Goal: Information Seeking & Learning: Learn about a topic

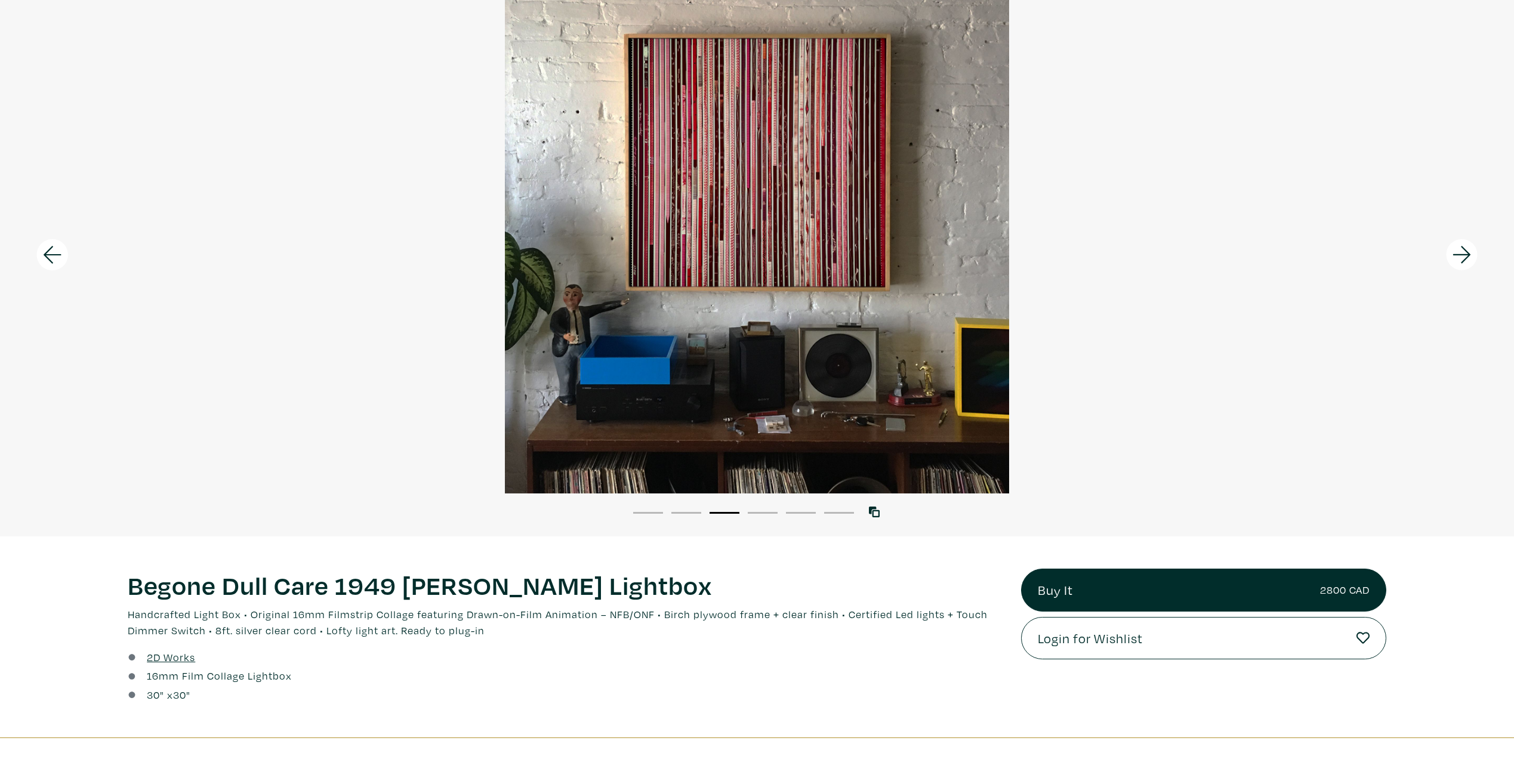
scroll to position [68, 0]
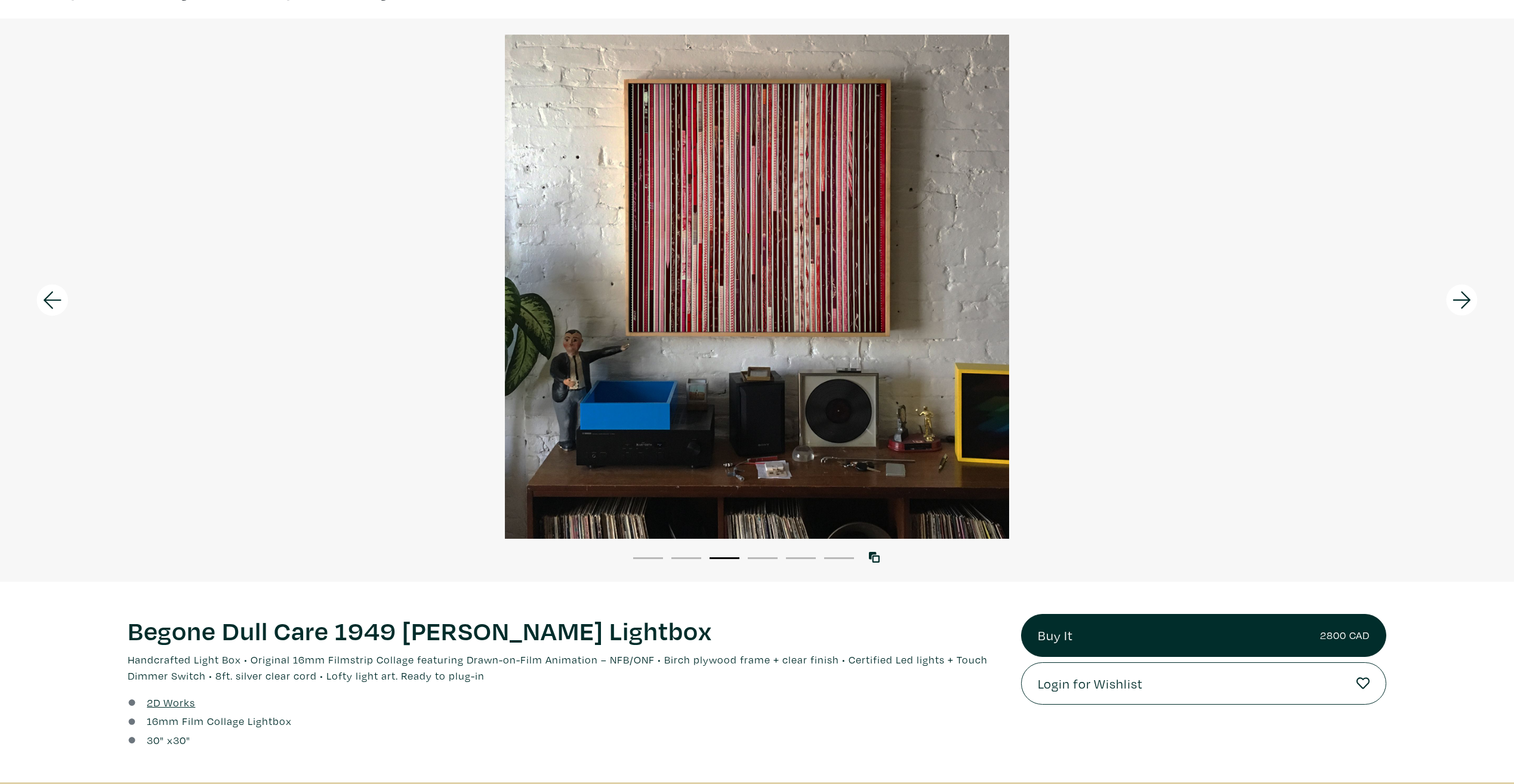
click at [1463, 295] on icon at bounding box center [1462, 300] width 40 height 32
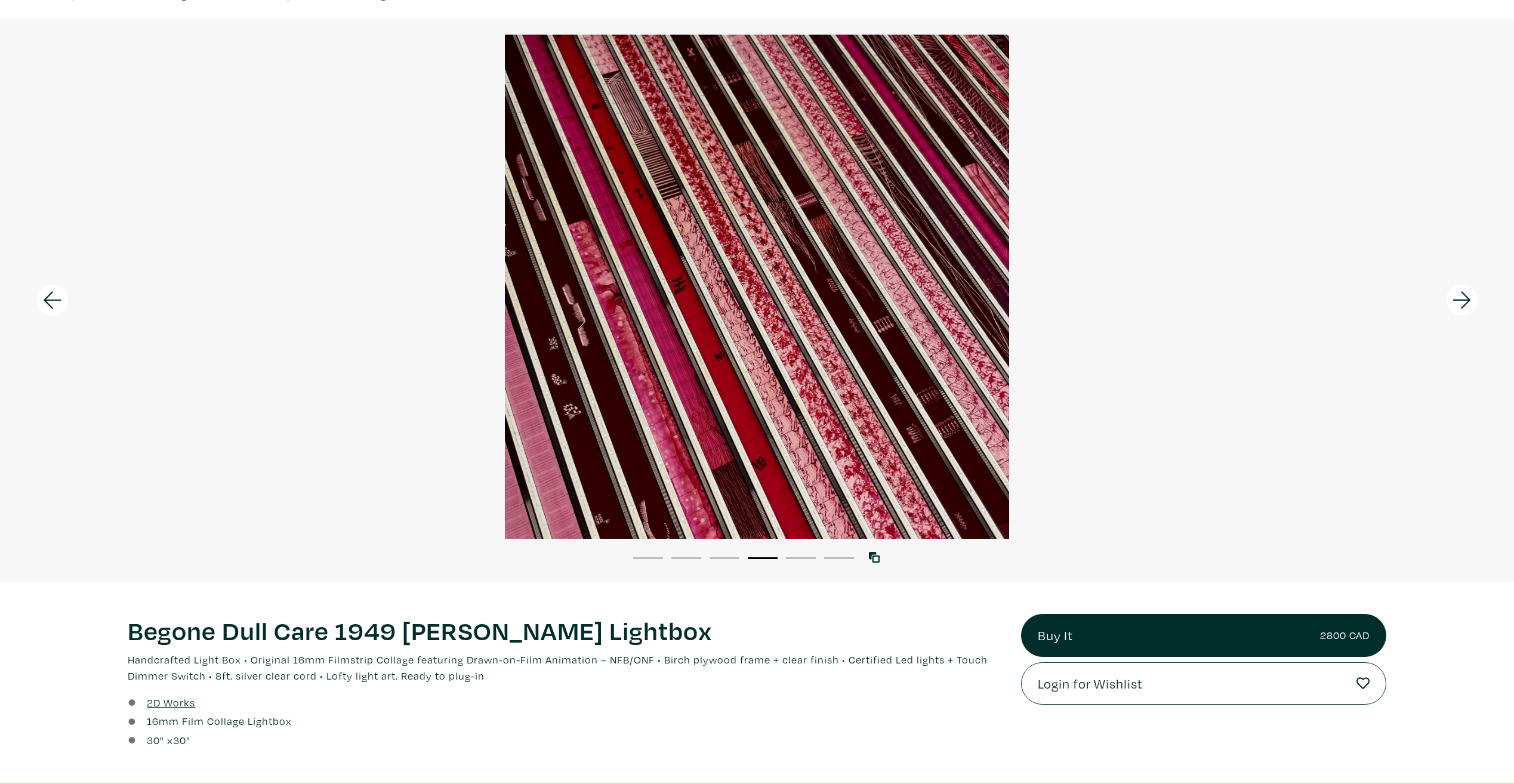
click at [1463, 295] on icon at bounding box center [1462, 300] width 40 height 32
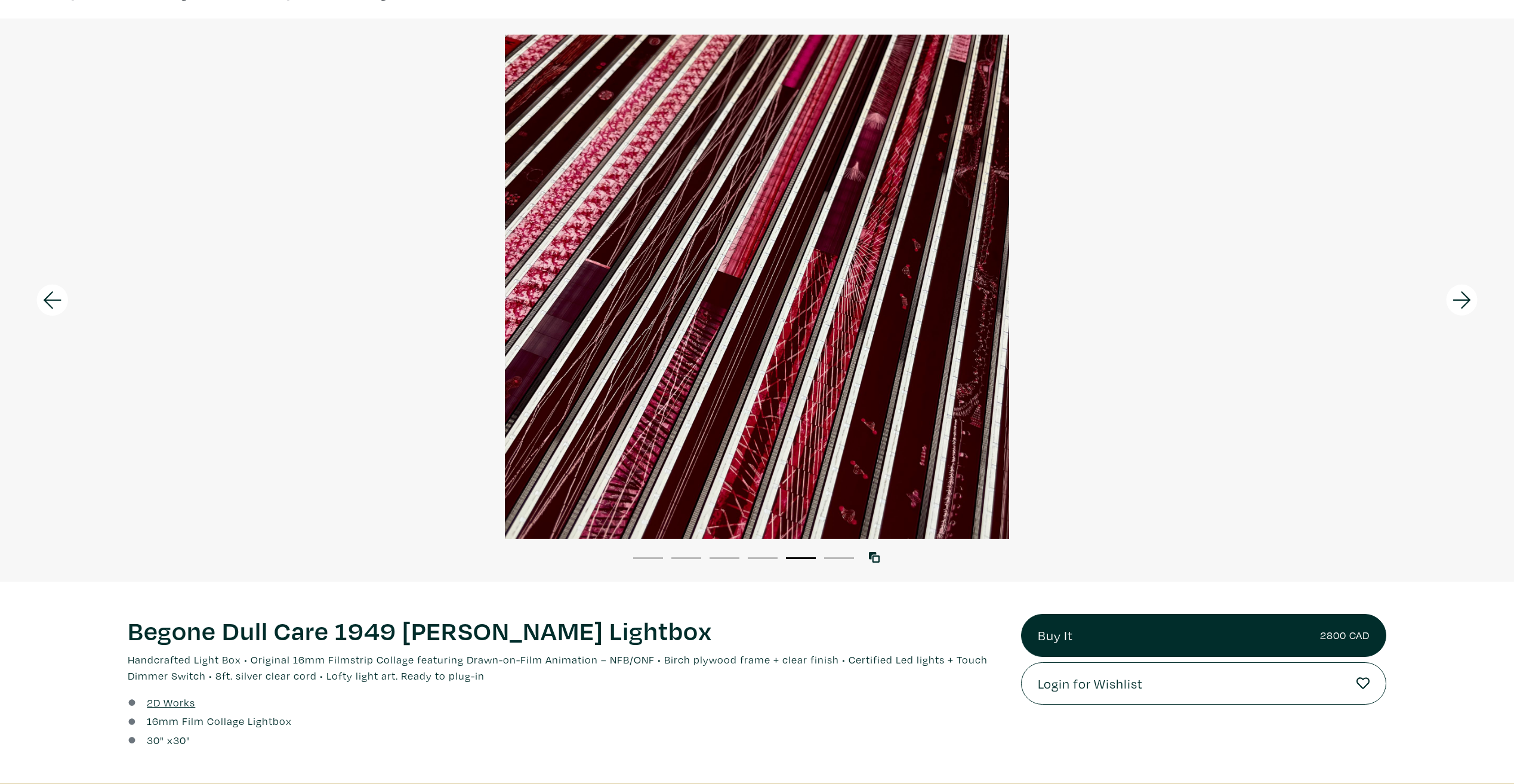
click at [1463, 295] on icon at bounding box center [1462, 300] width 40 height 32
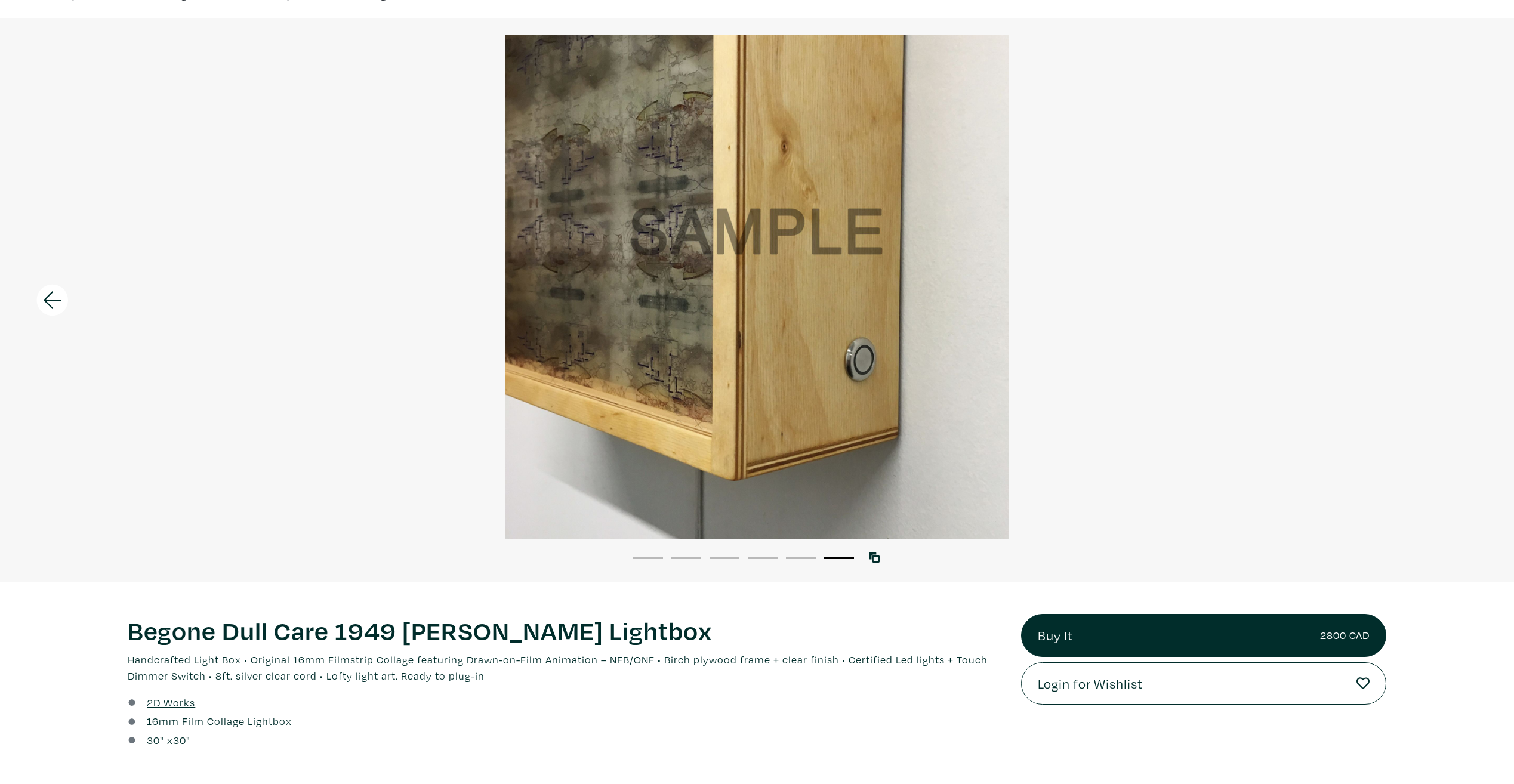
click at [1463, 295] on div at bounding box center [757, 287] width 1514 height 504
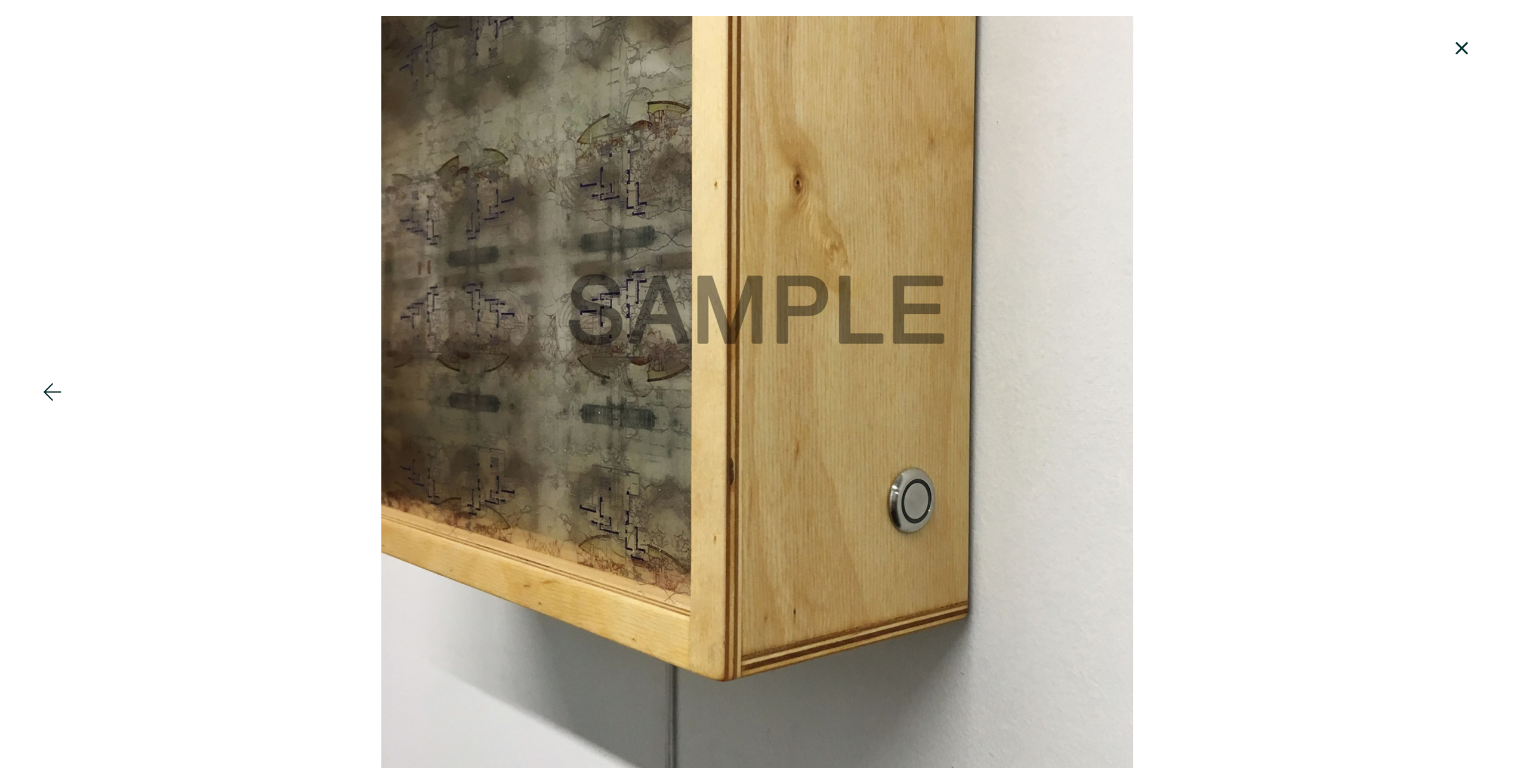
click at [1463, 295] on div at bounding box center [757, 392] width 1514 height 752
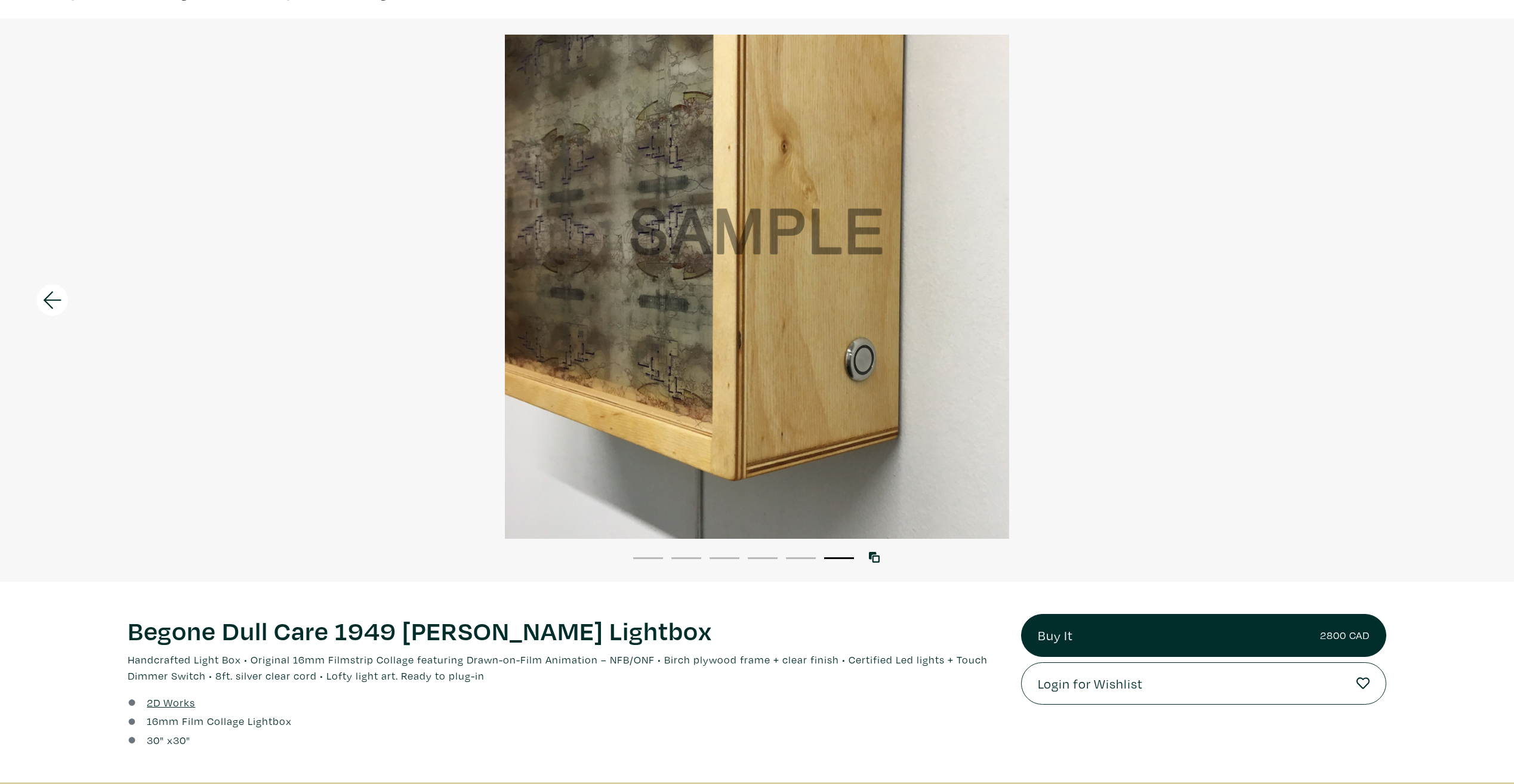
click at [1463, 295] on div at bounding box center [757, 287] width 1514 height 504
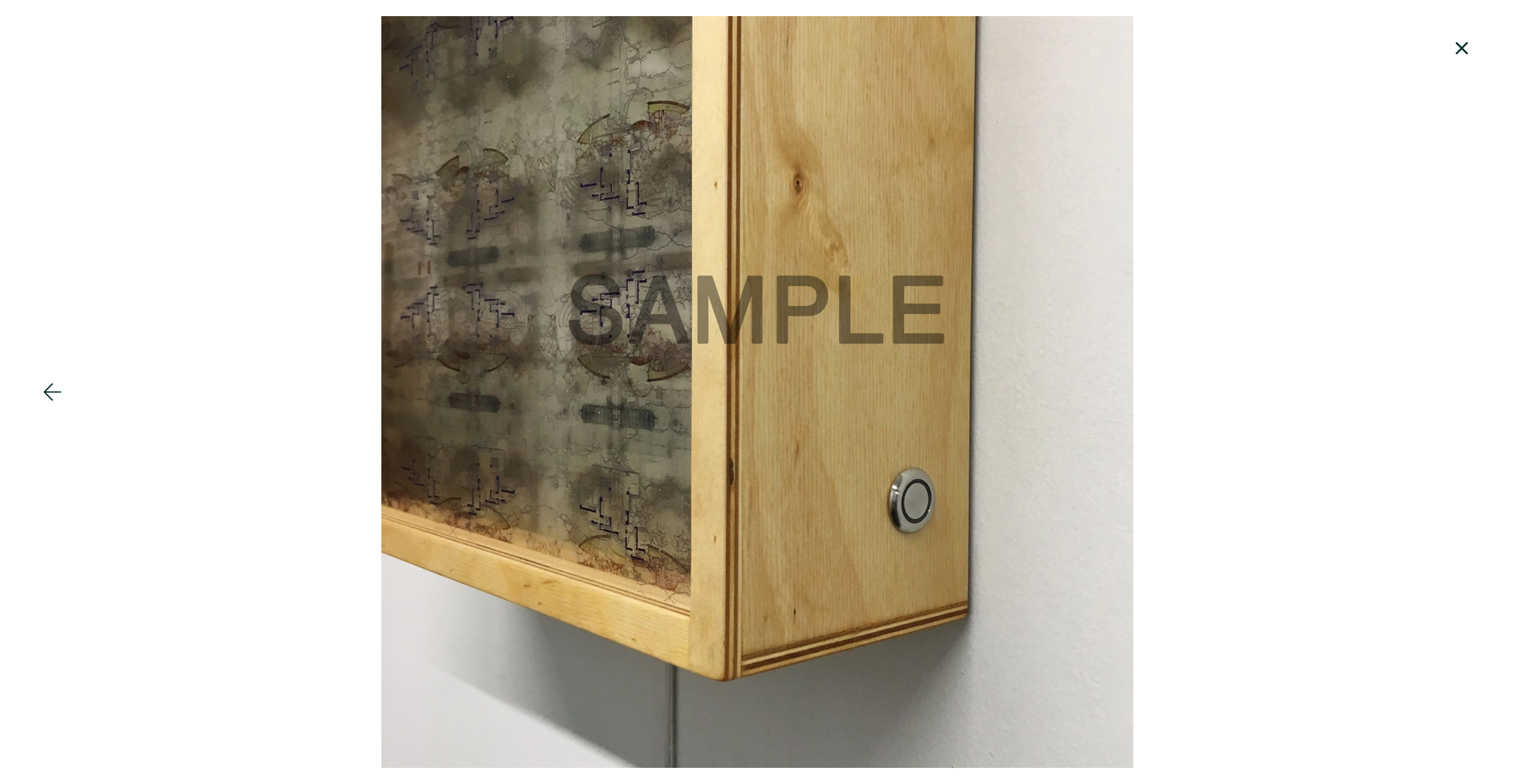
click at [1463, 295] on div at bounding box center [757, 392] width 1514 height 752
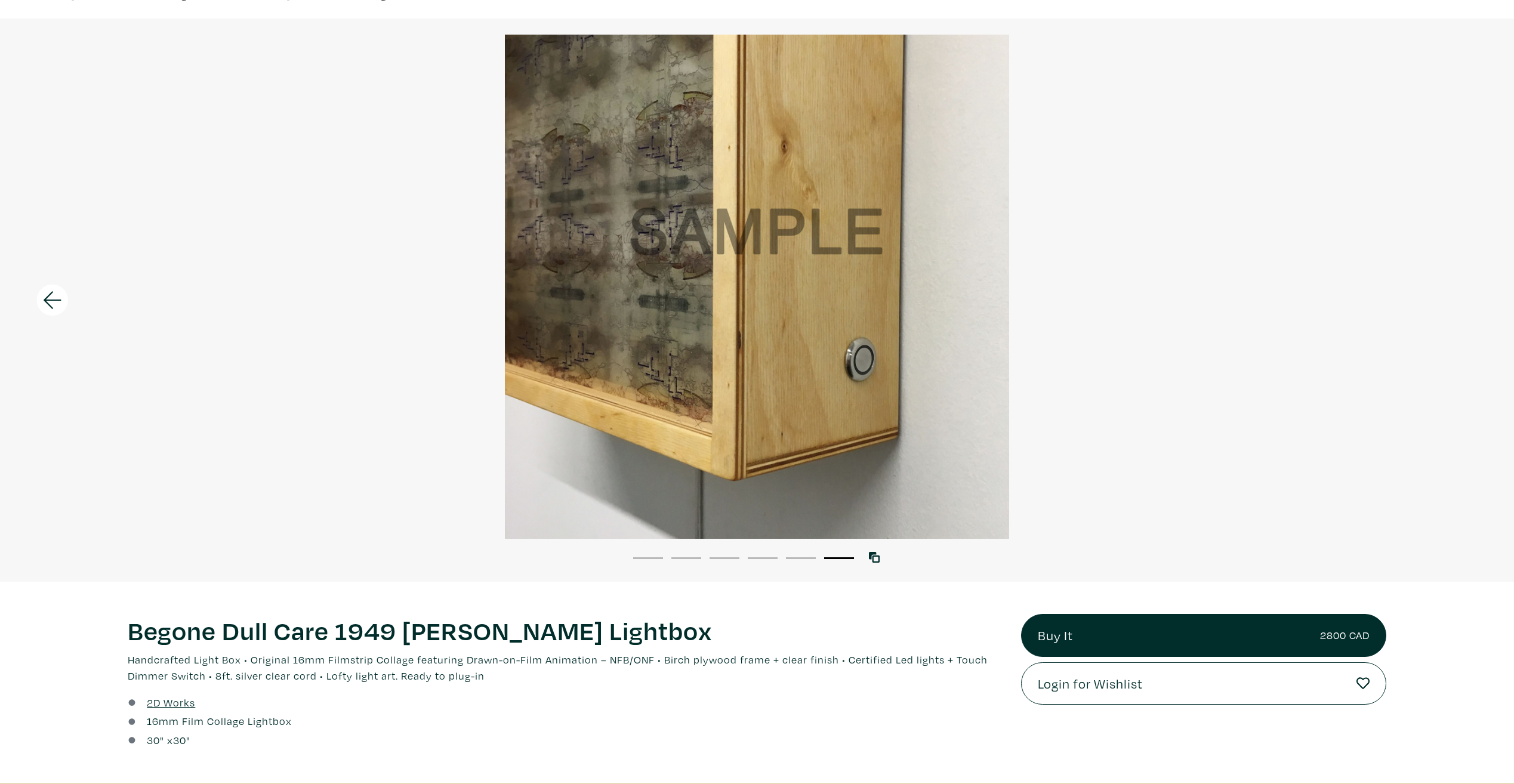
click at [656, 561] on li "1" at bounding box center [648, 558] width 30 height 12
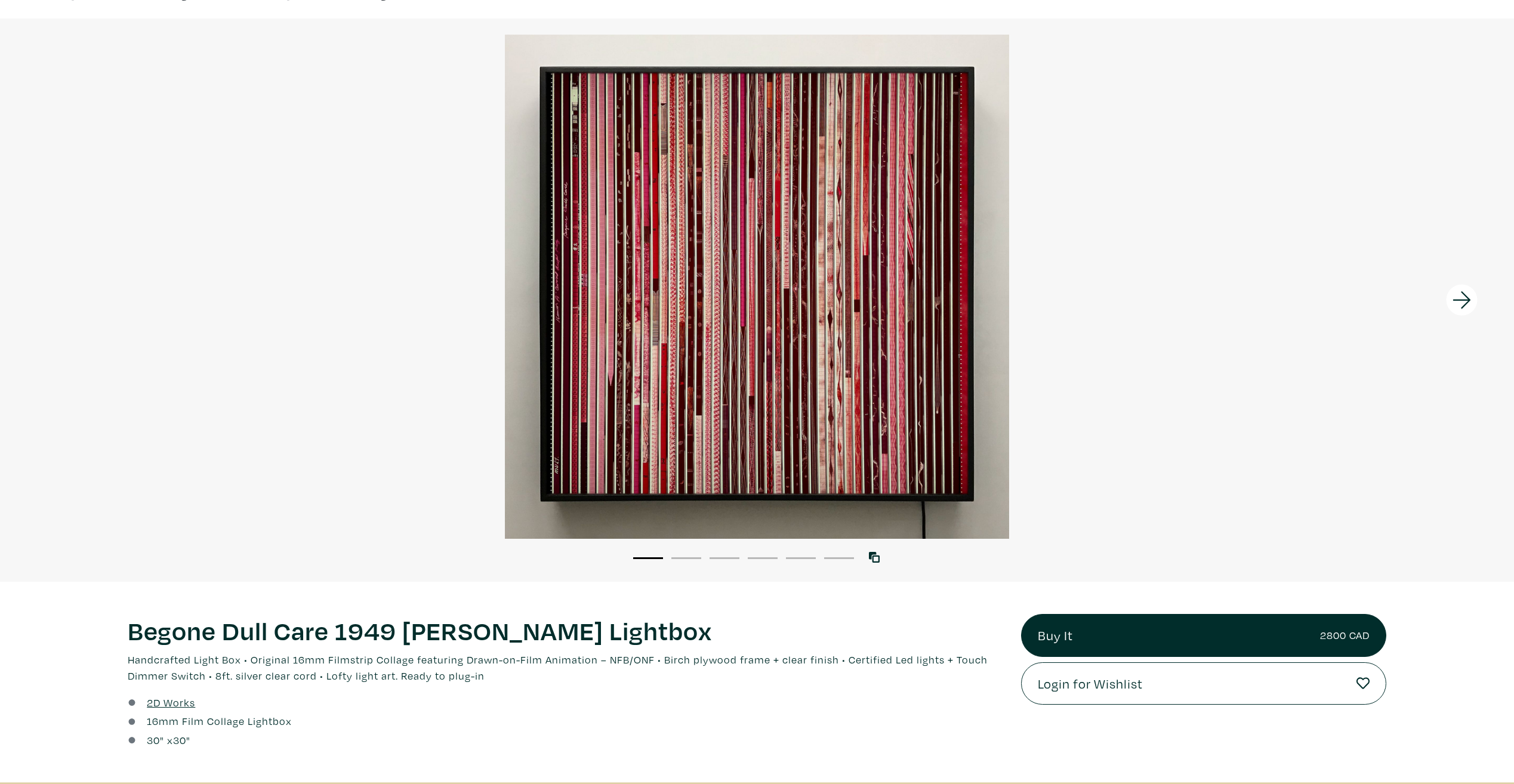
click at [685, 556] on li "2" at bounding box center [686, 558] width 30 height 12
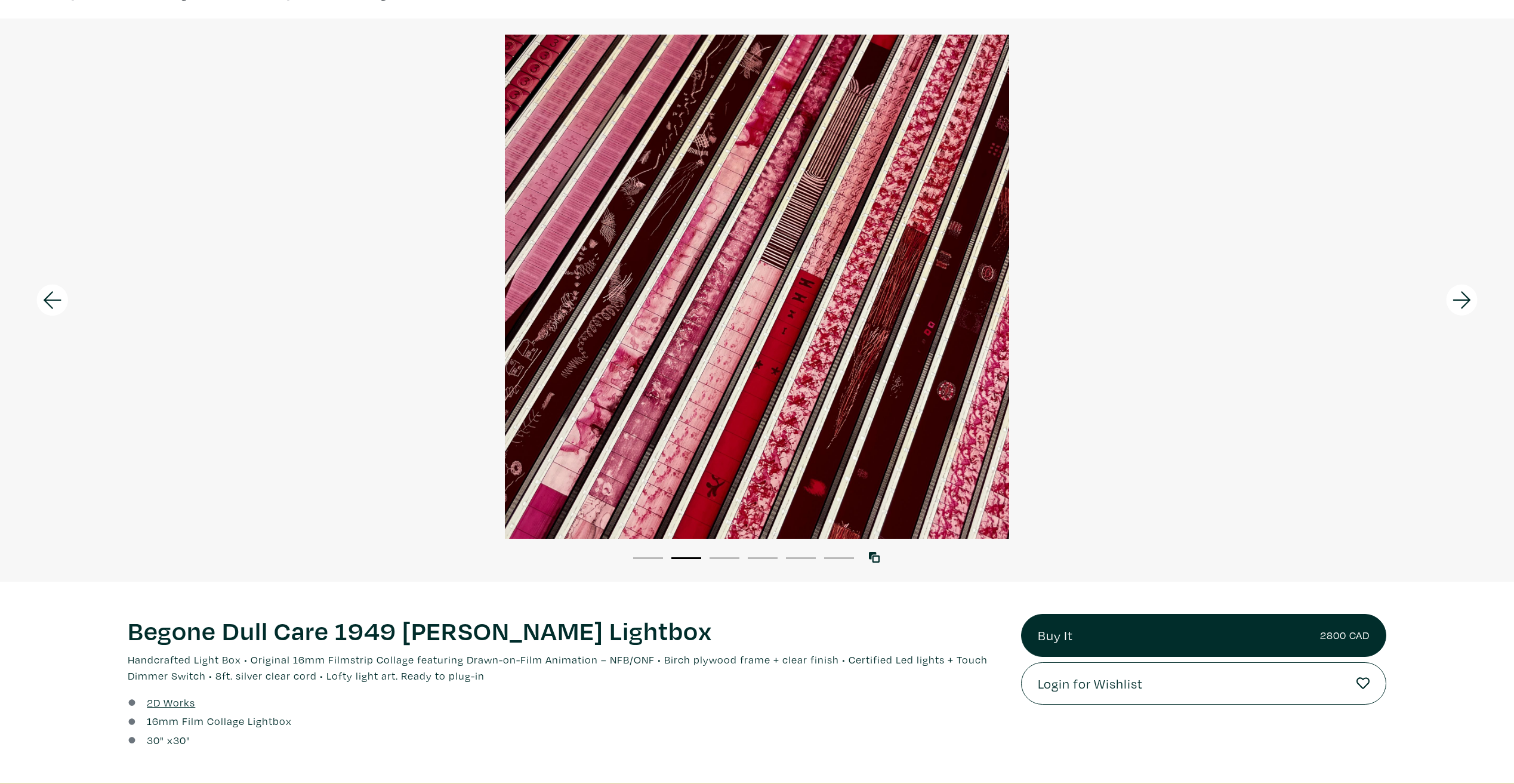
click at [718, 556] on li "3" at bounding box center [725, 558] width 30 height 12
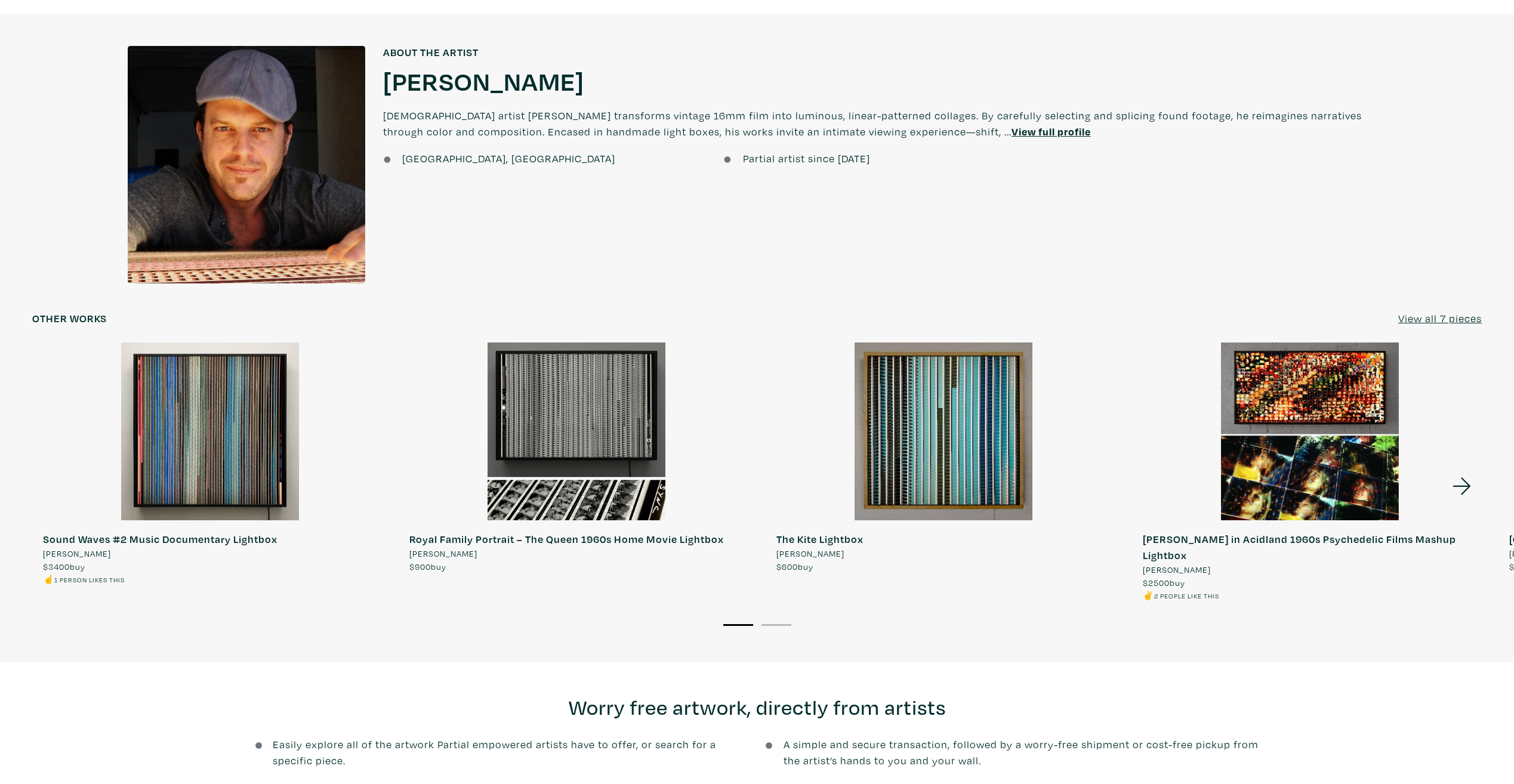
scroll to position [1095, 0]
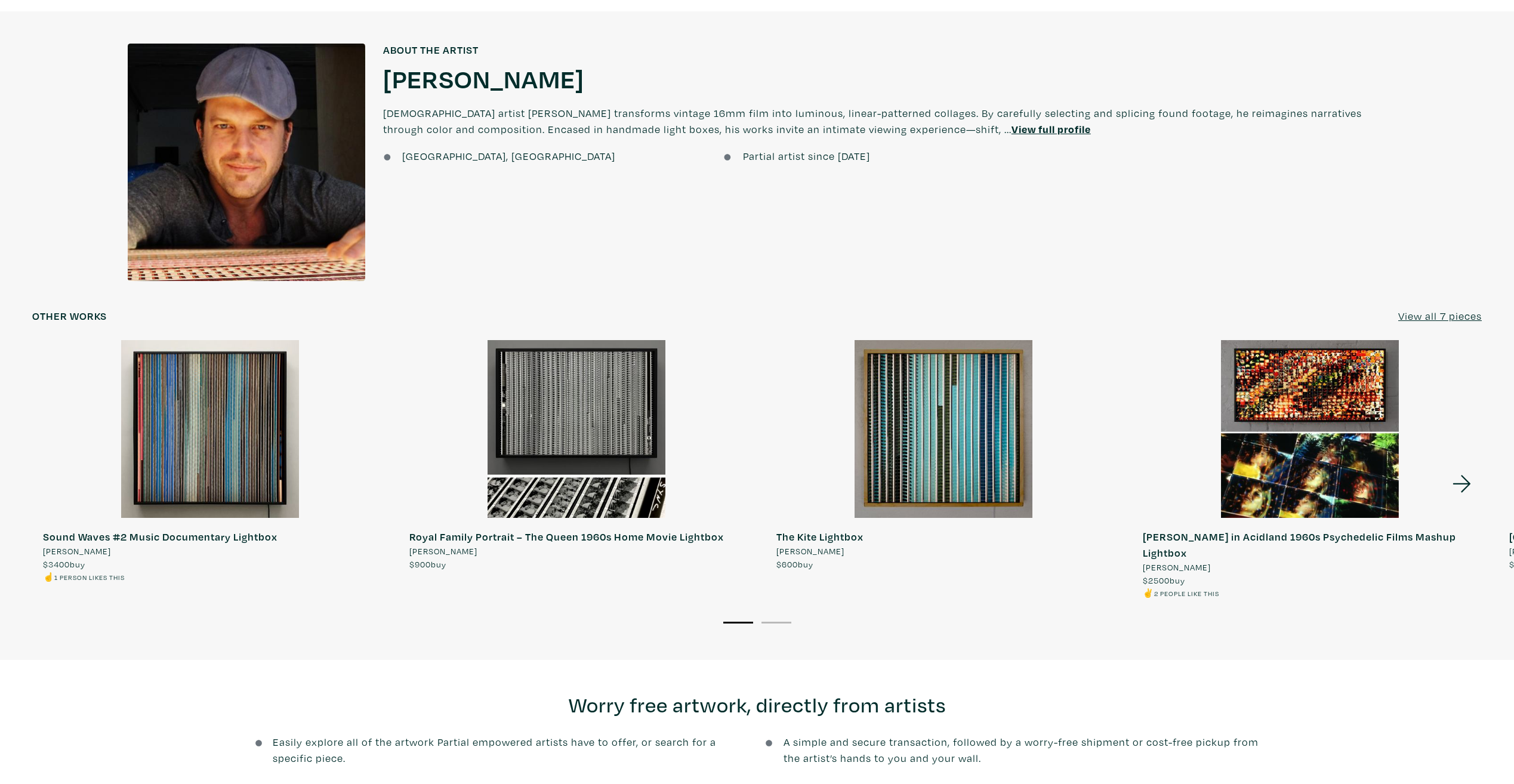
click at [1469, 468] on icon at bounding box center [1462, 483] width 40 height 32
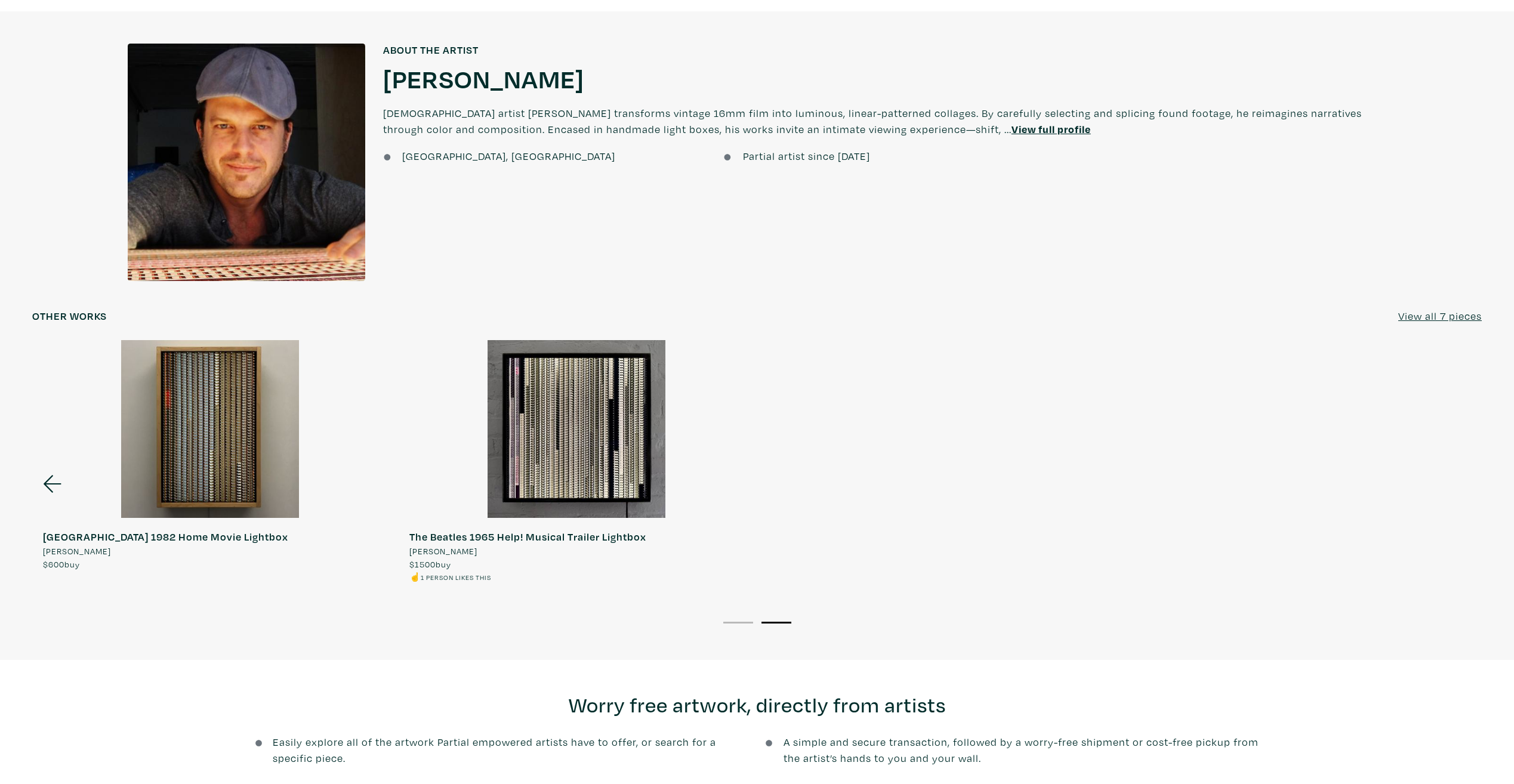
click at [52, 468] on icon at bounding box center [52, 483] width 40 height 32
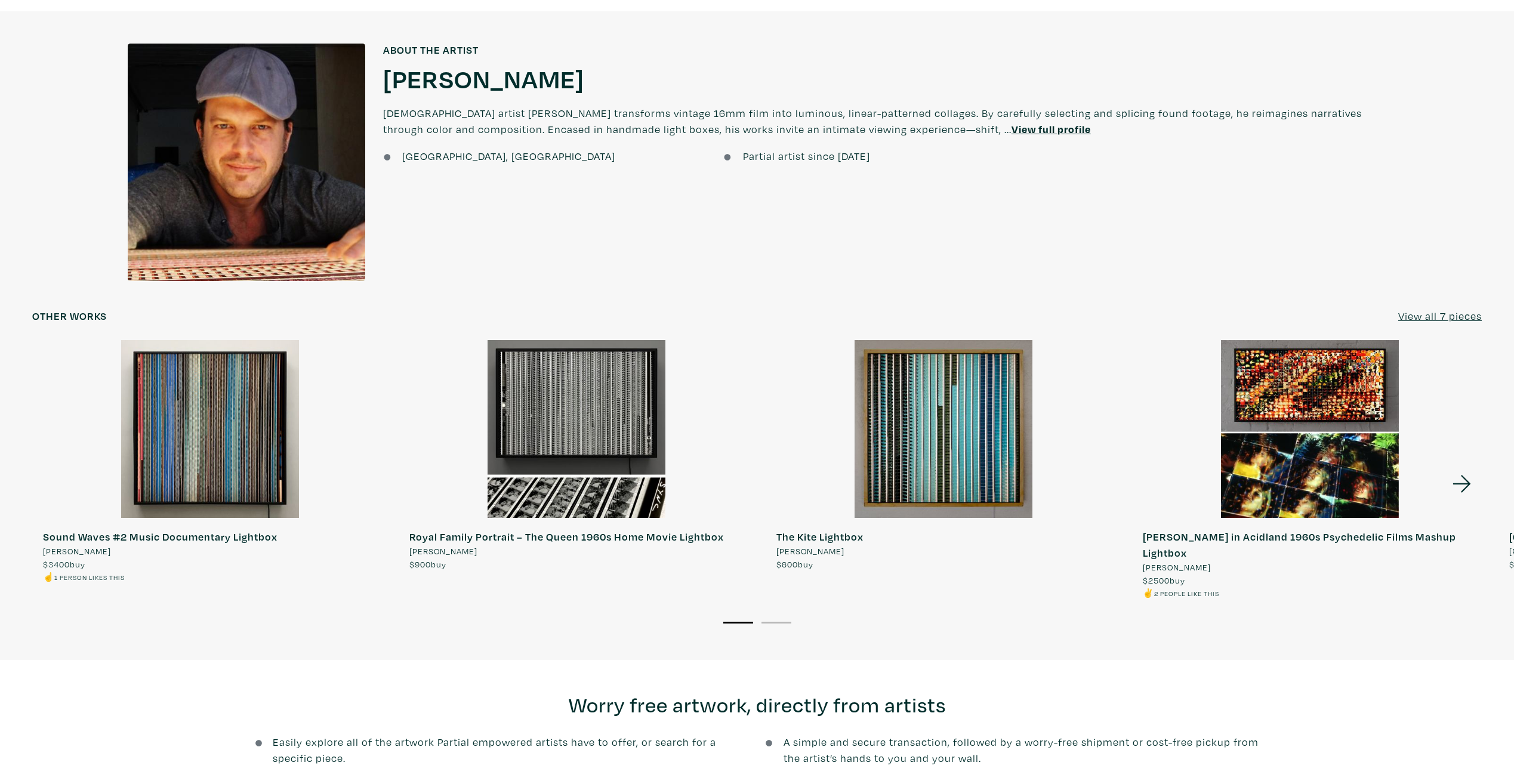
click at [48, 468] on div at bounding box center [210, 428] width 356 height 177
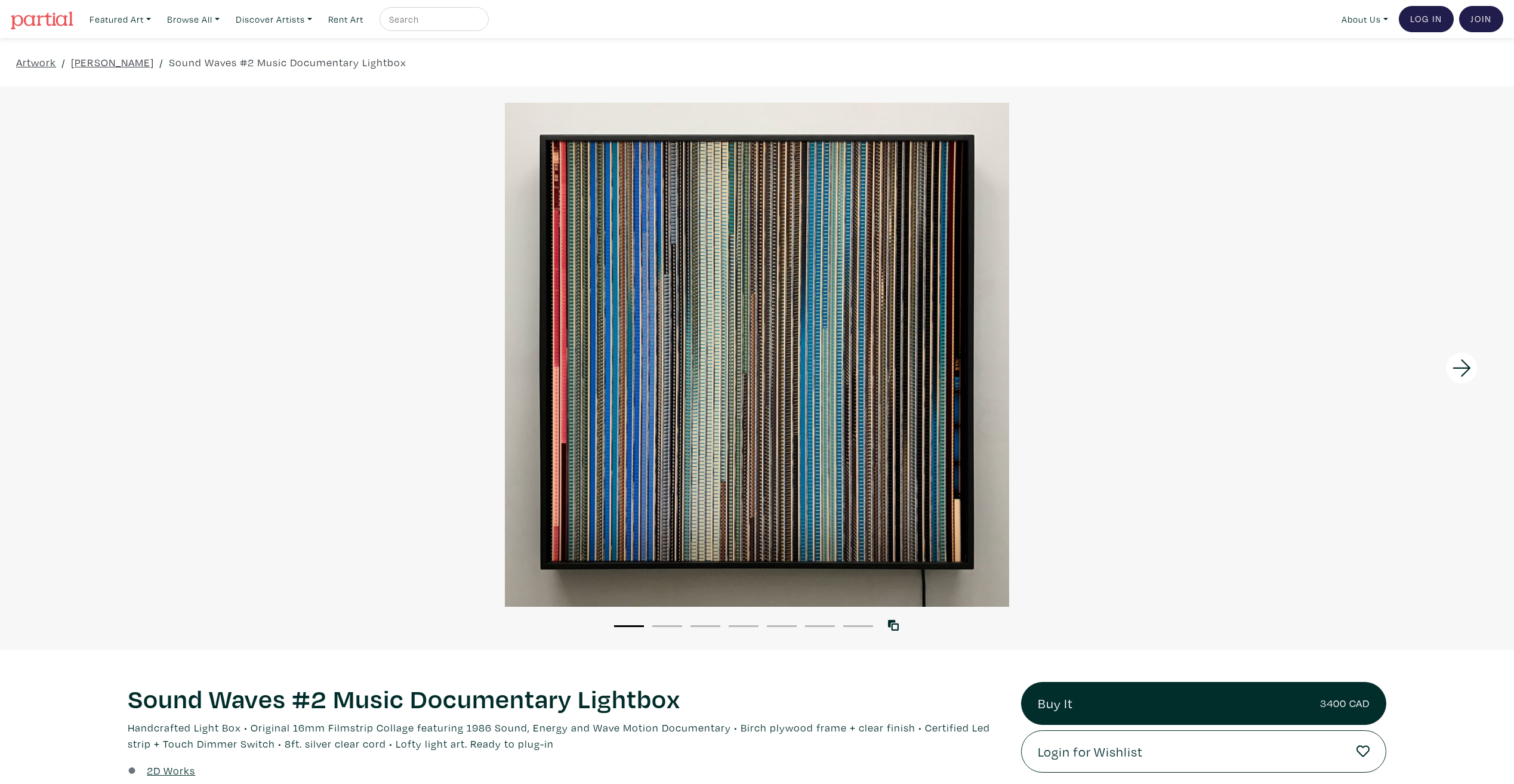
click at [1456, 369] on icon at bounding box center [1462, 368] width 40 height 32
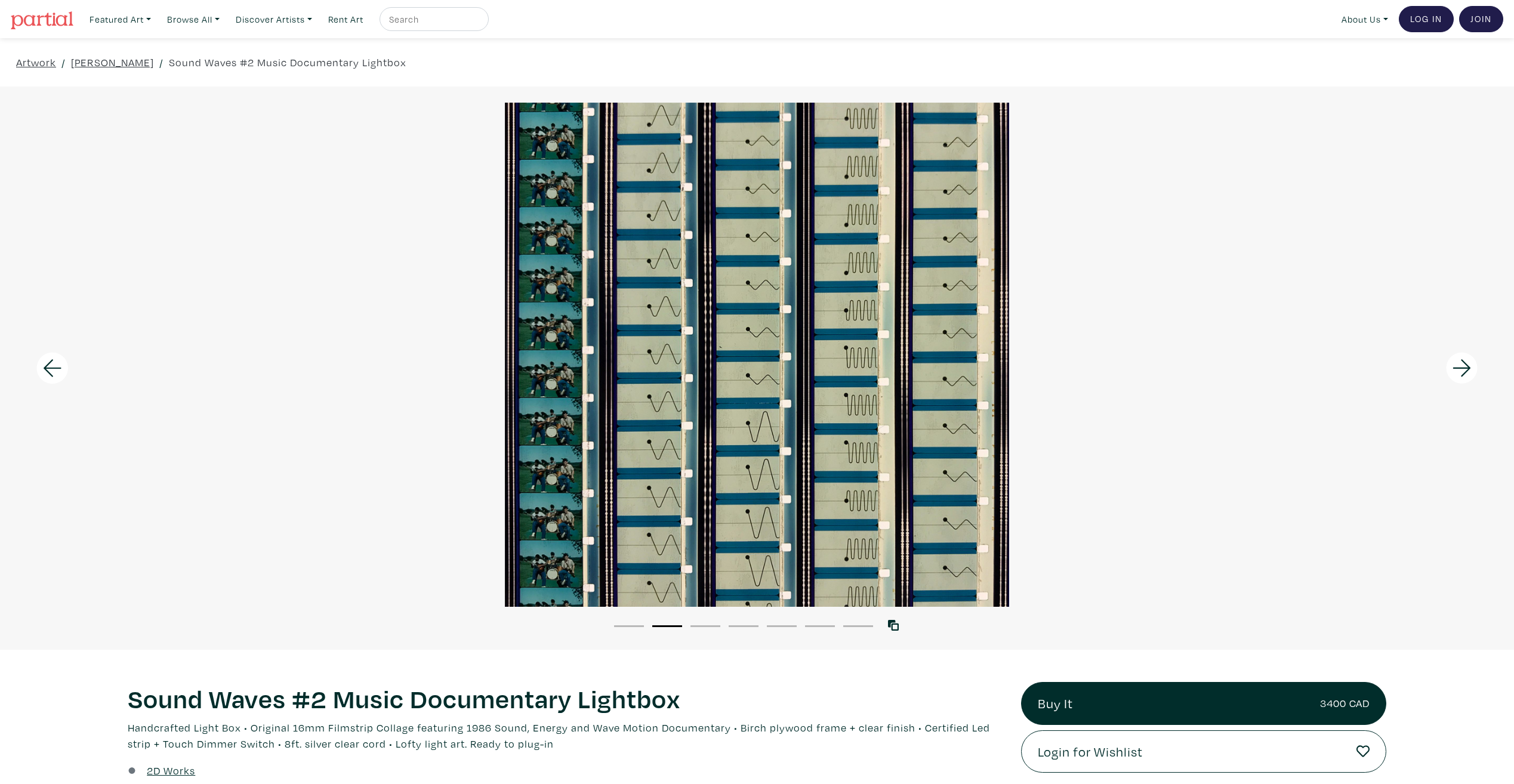
click at [1456, 369] on icon at bounding box center [1462, 368] width 40 height 32
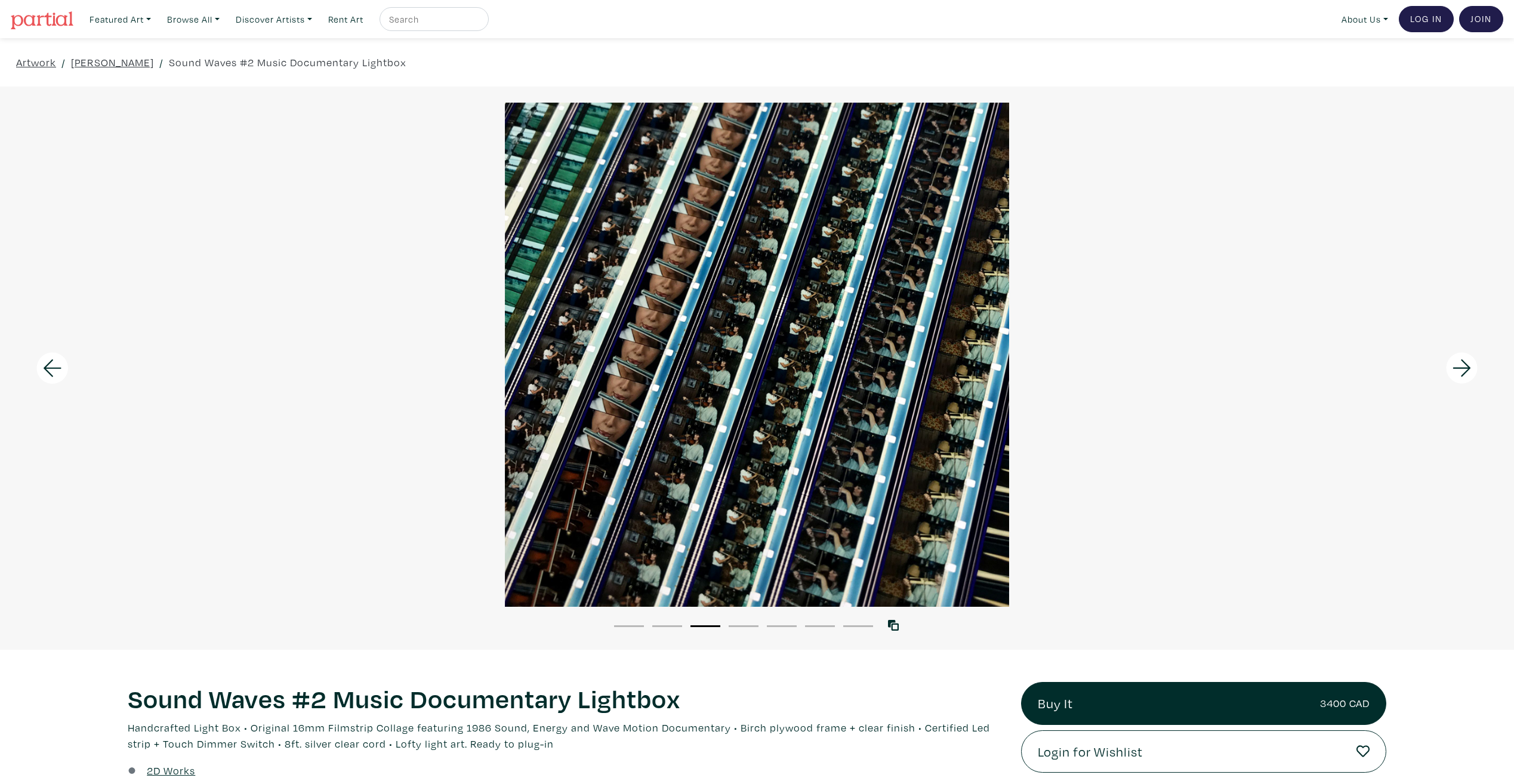
click at [1456, 369] on icon at bounding box center [1462, 368] width 40 height 32
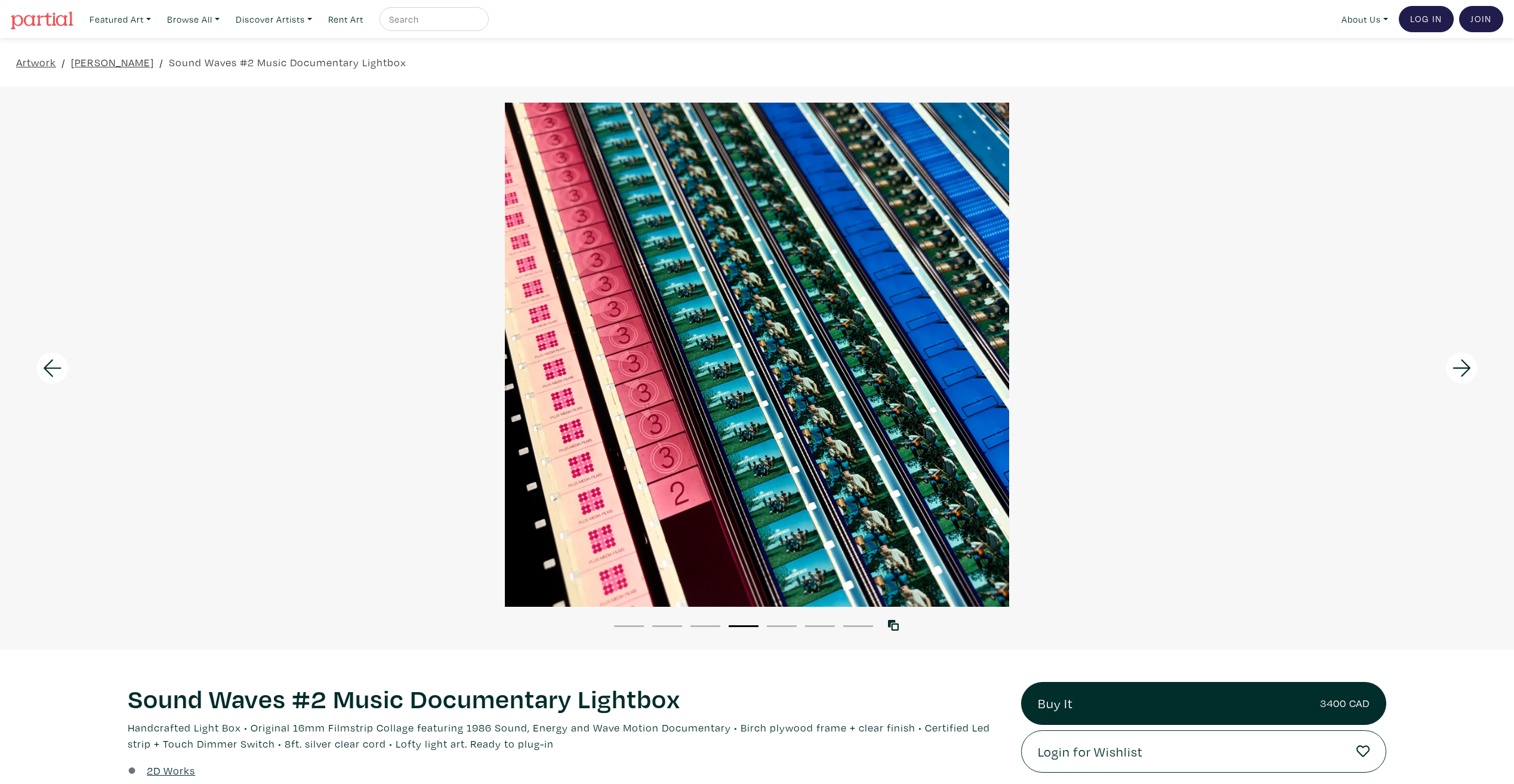
click at [1456, 369] on icon at bounding box center [1462, 368] width 40 height 32
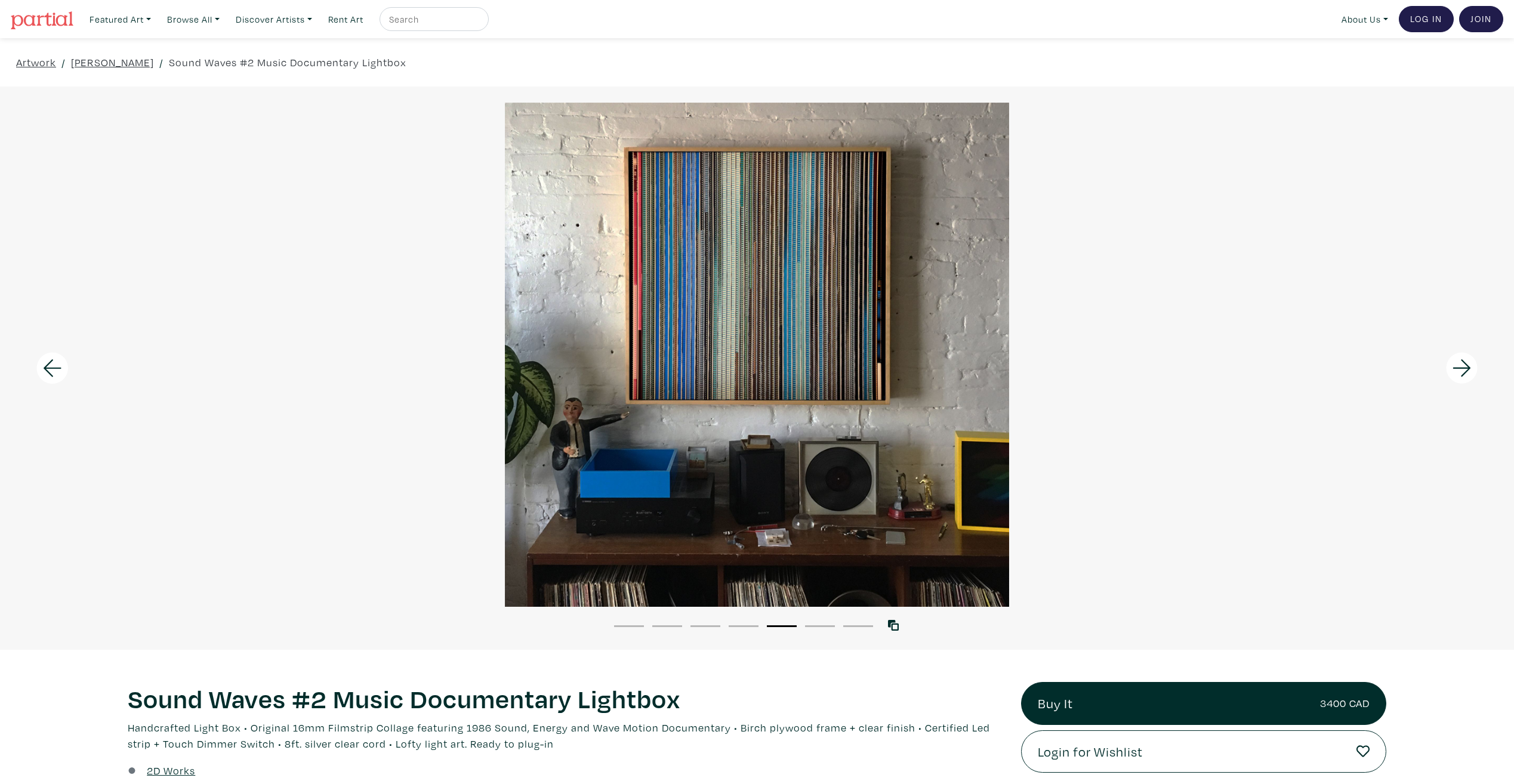
click at [1456, 369] on icon at bounding box center [1462, 368] width 40 height 32
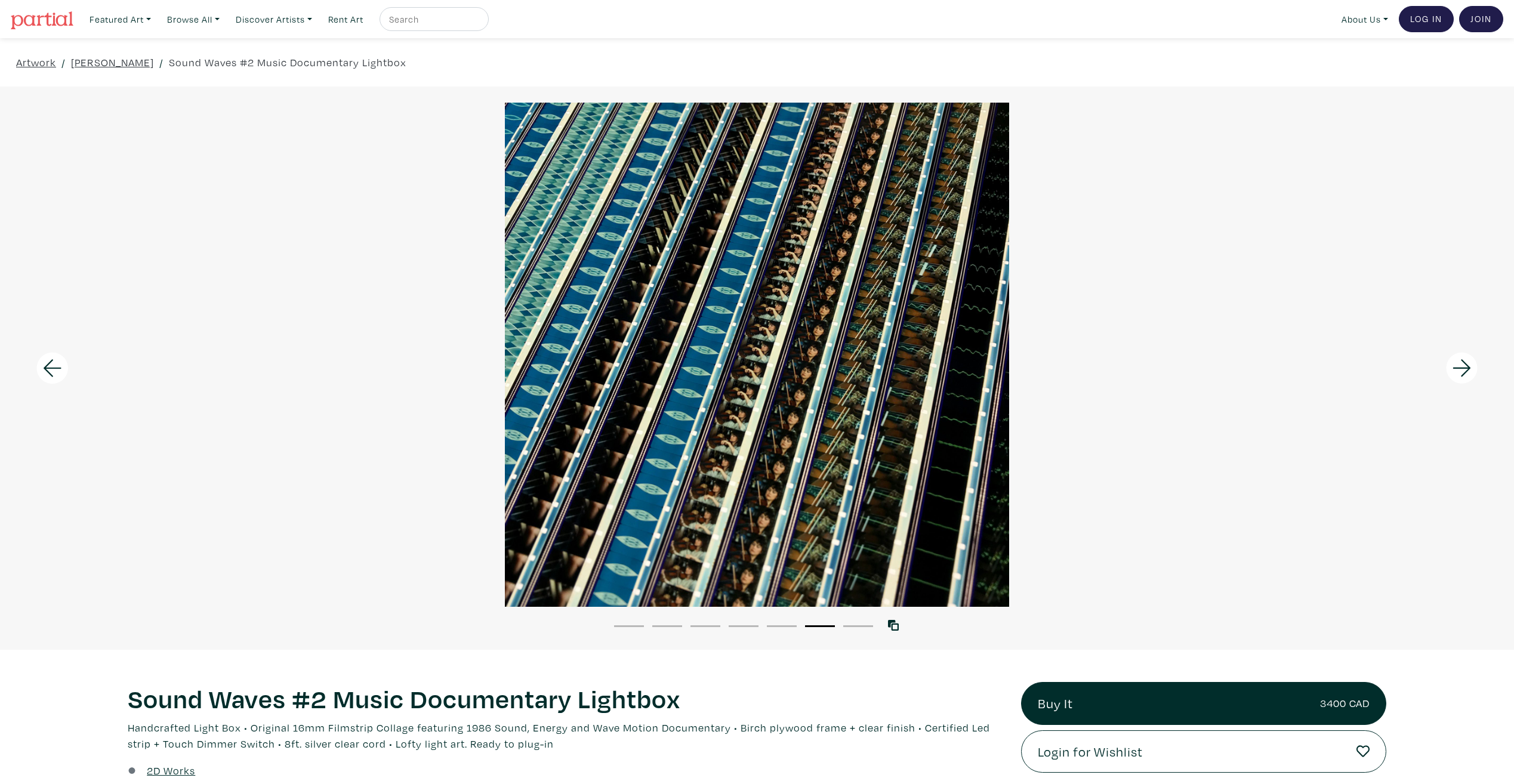
click at [1456, 369] on icon at bounding box center [1462, 368] width 40 height 32
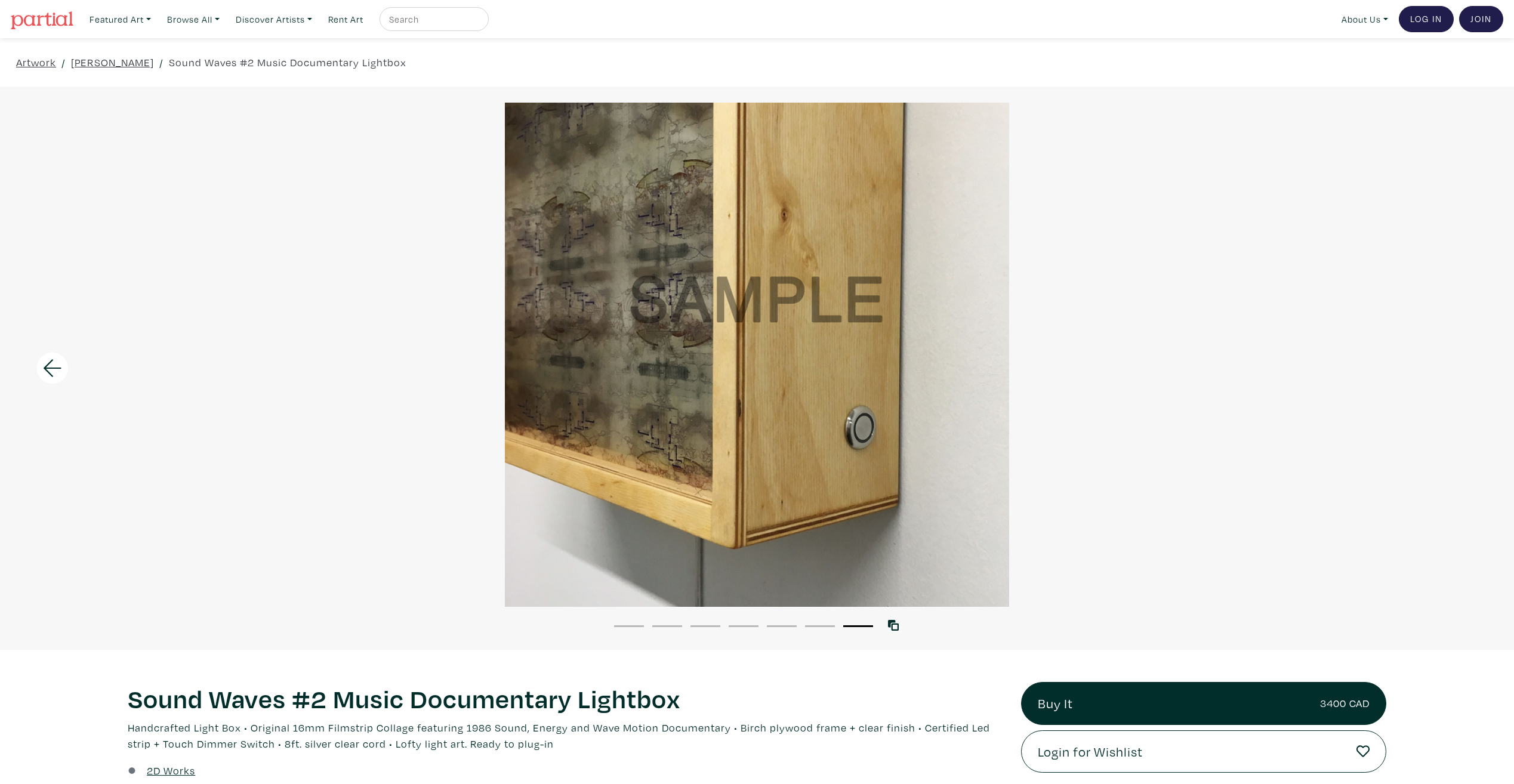
click at [1456, 369] on div at bounding box center [757, 354] width 1514 height 504
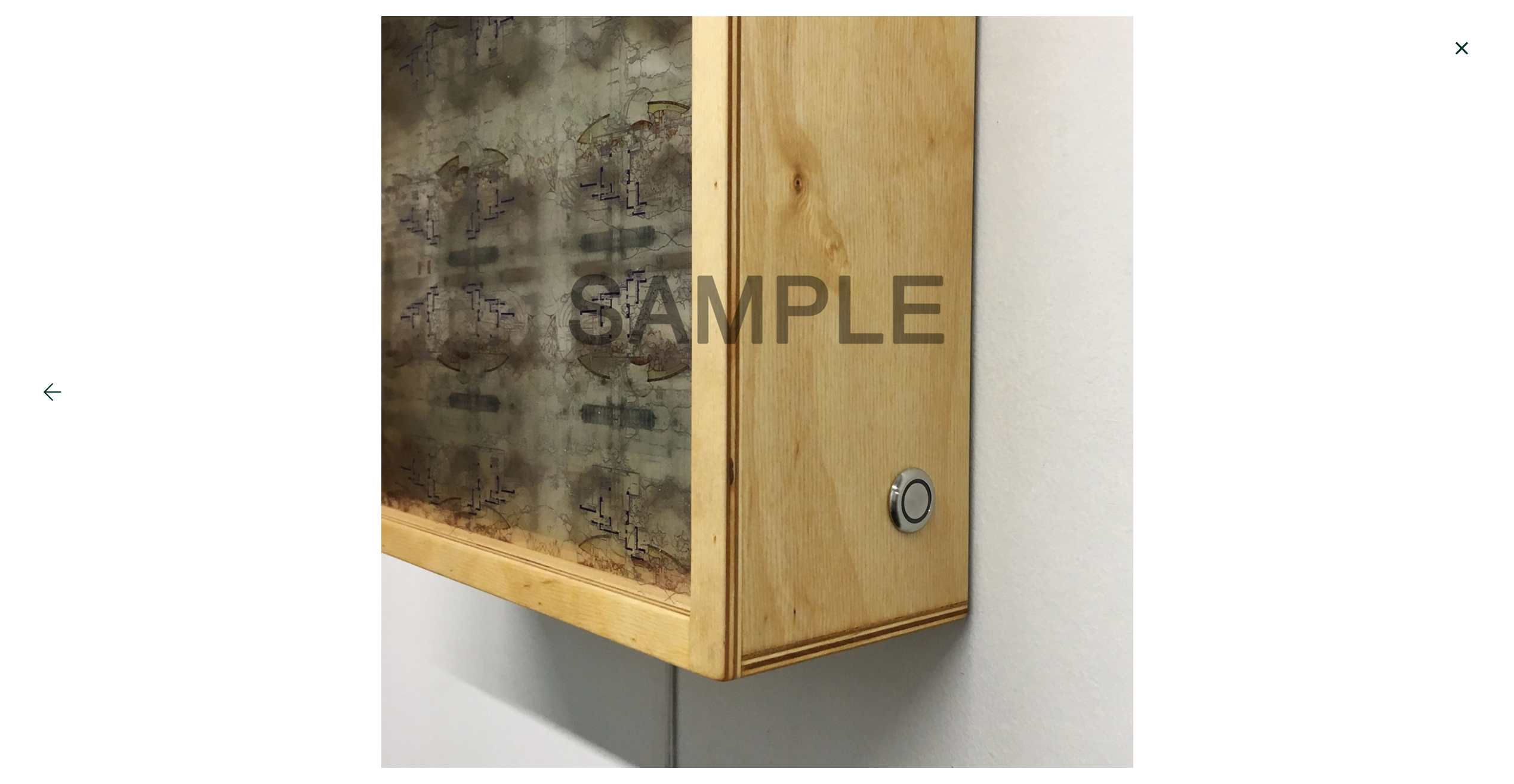
click at [1456, 369] on div at bounding box center [757, 392] width 1514 height 752
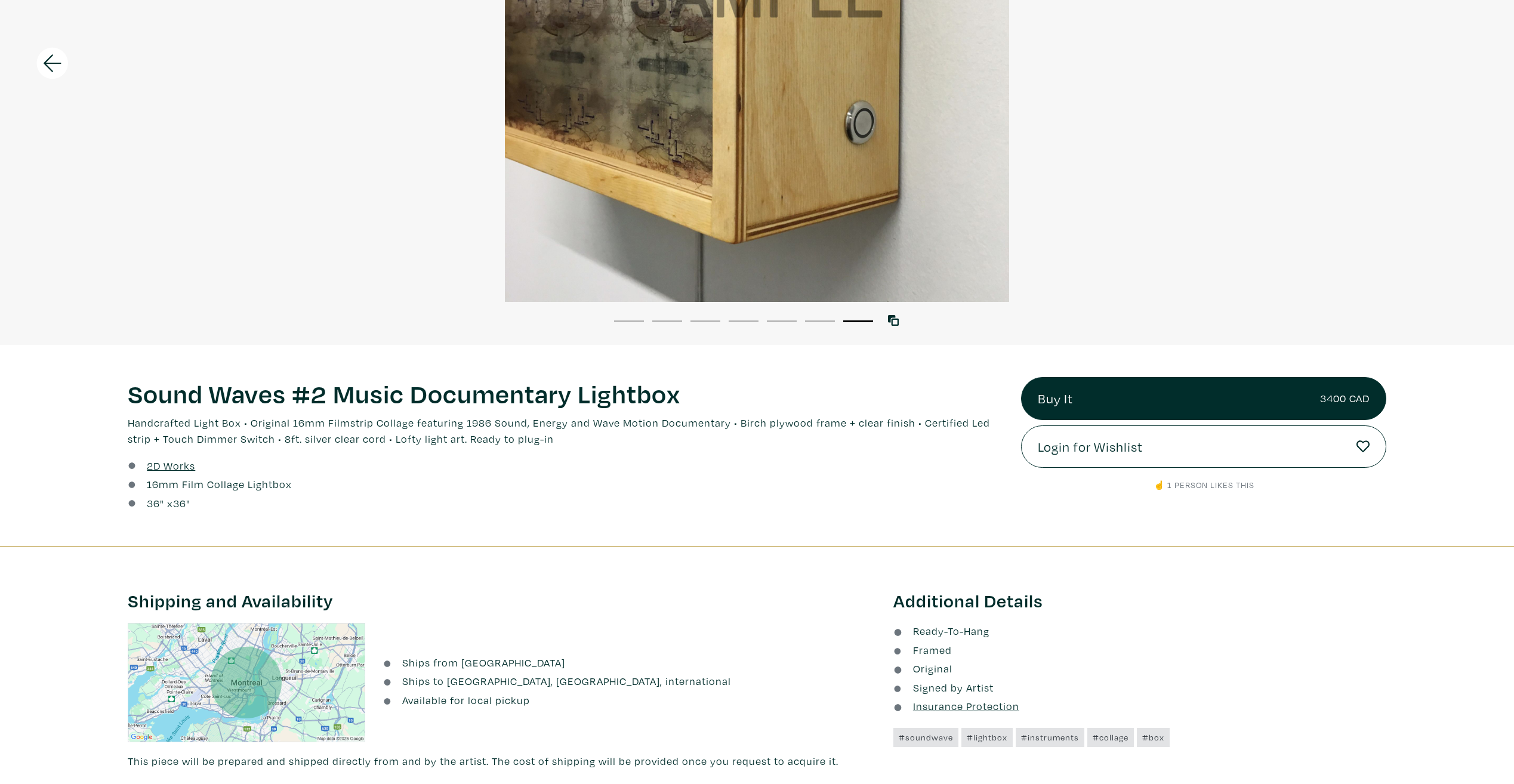
scroll to position [345, 0]
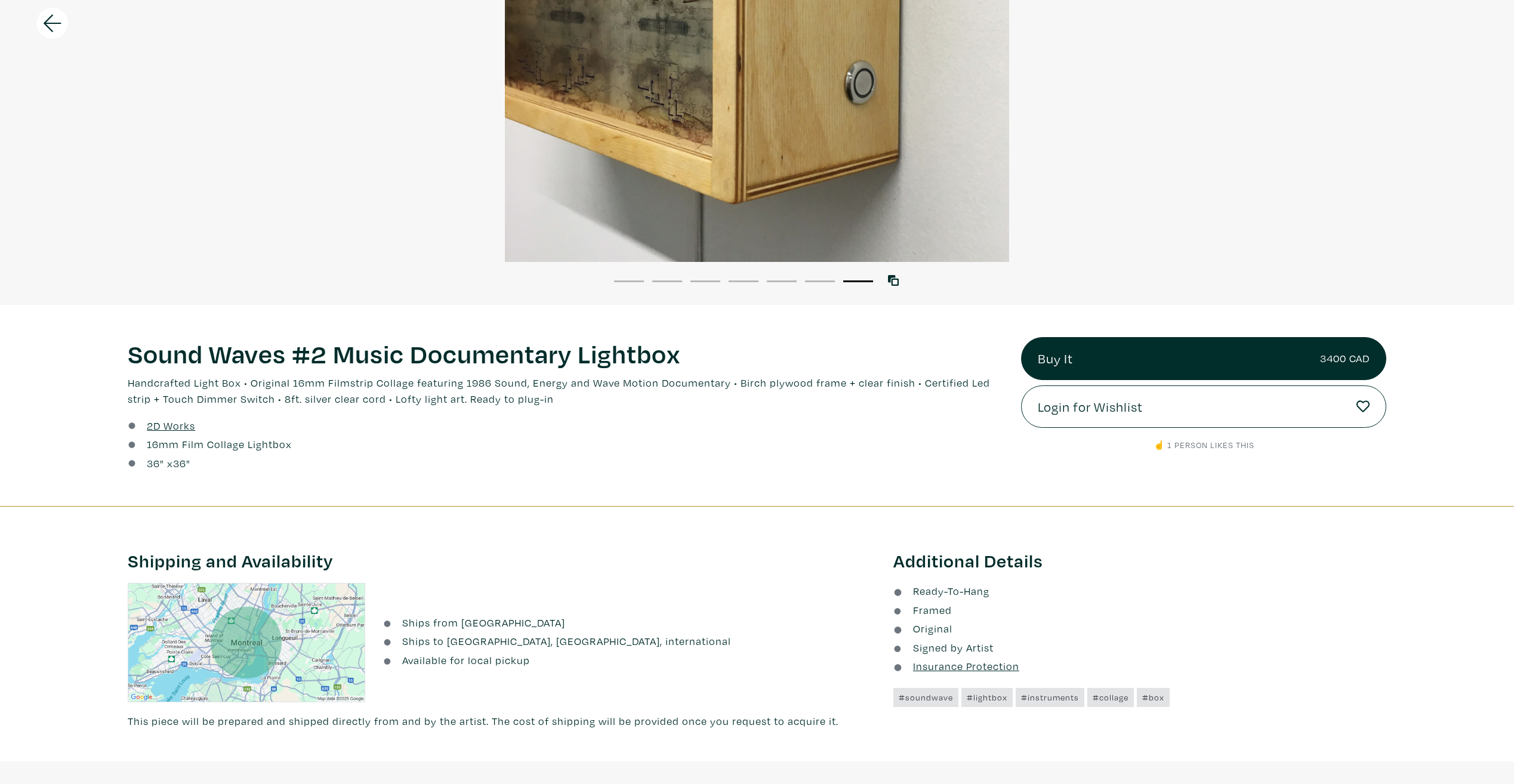
click at [160, 424] on u "2D Works" at bounding box center [170, 426] width 48 height 14
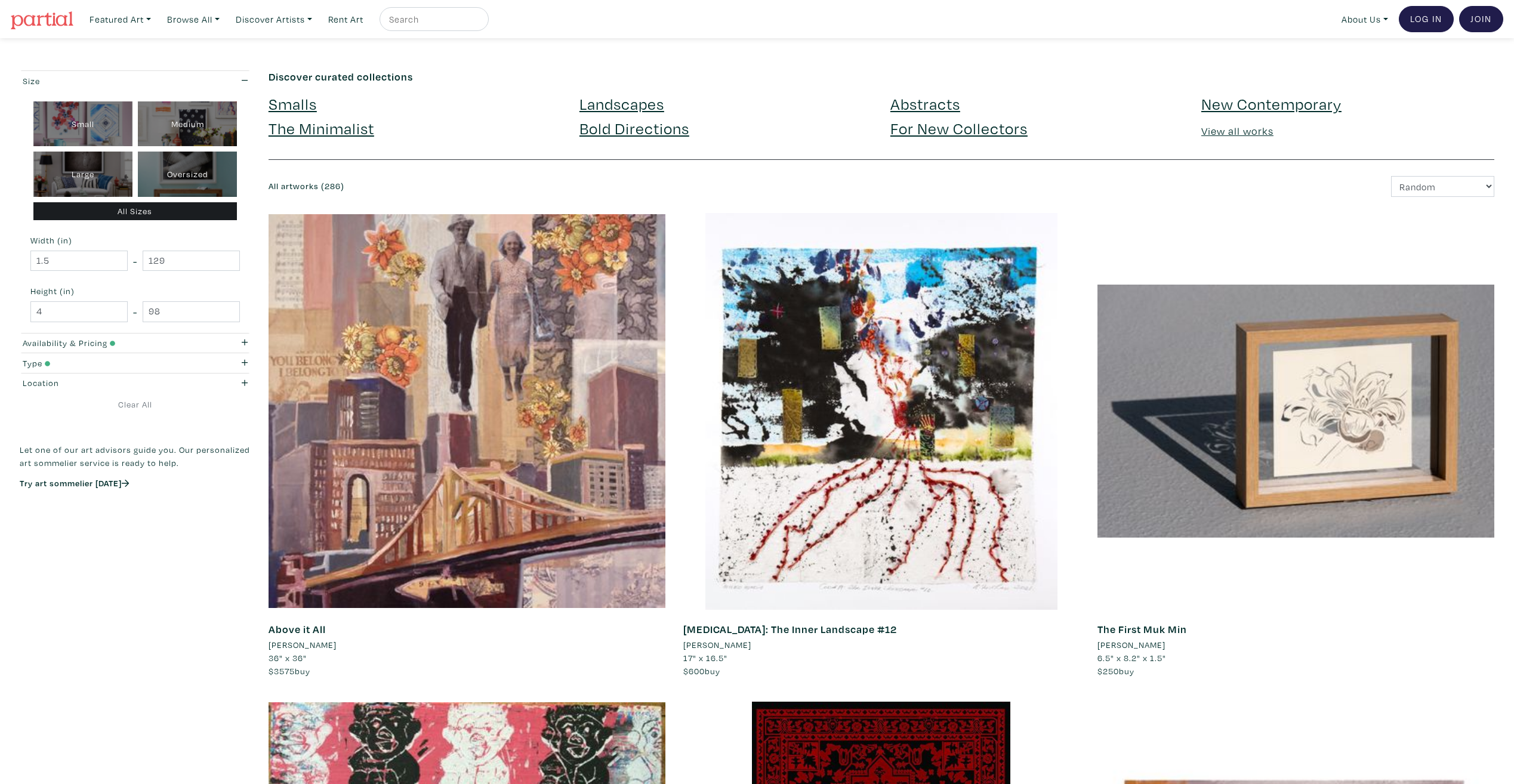
click at [477, 25] on input "text" at bounding box center [433, 19] width 89 height 15
type input "lightbox"
click at [480, 23] on button "submit" at bounding box center [480, 23] width 0 height 0
click at [450, 22] on input "lightbox" at bounding box center [433, 19] width 89 height 15
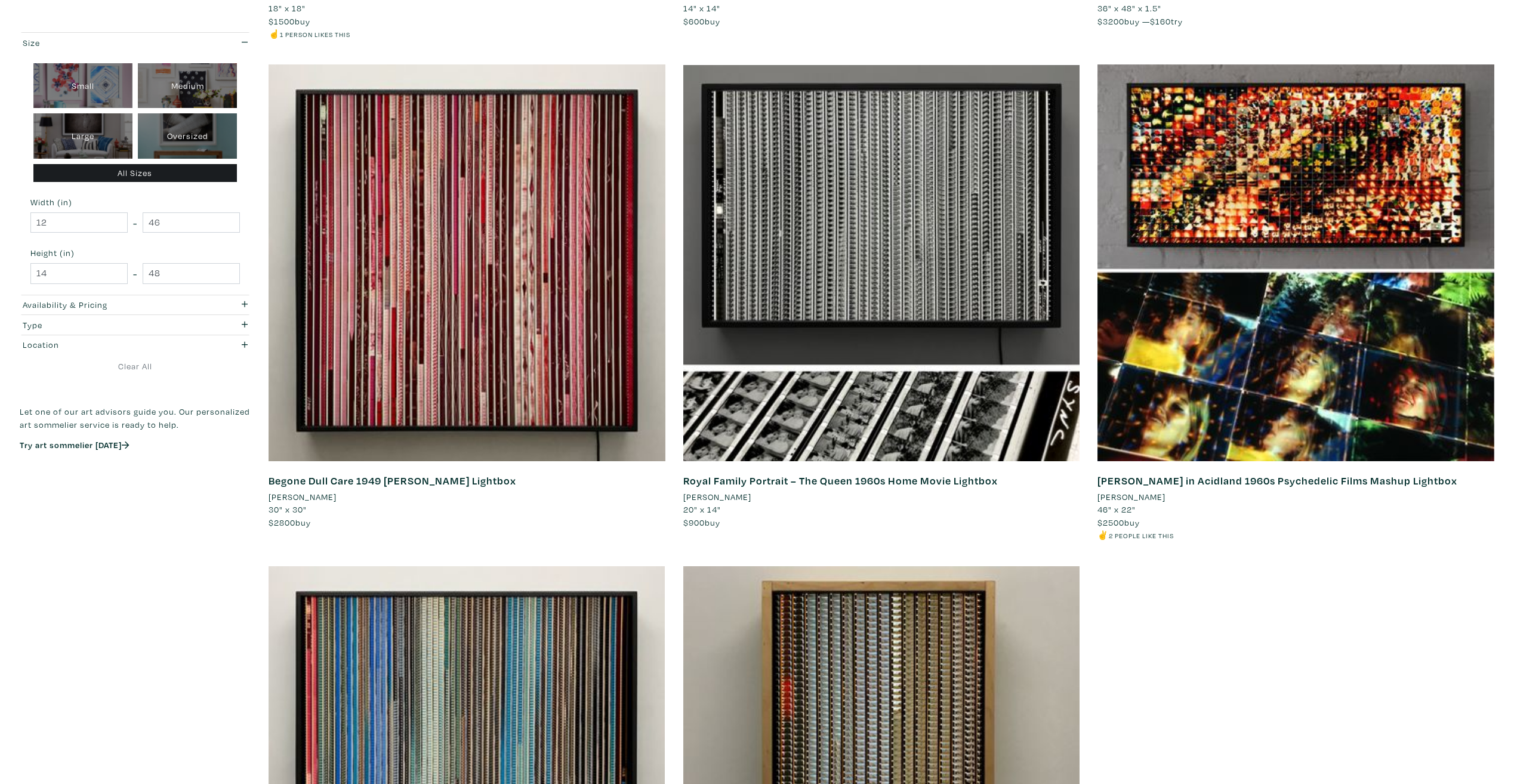
scroll to position [641, 0]
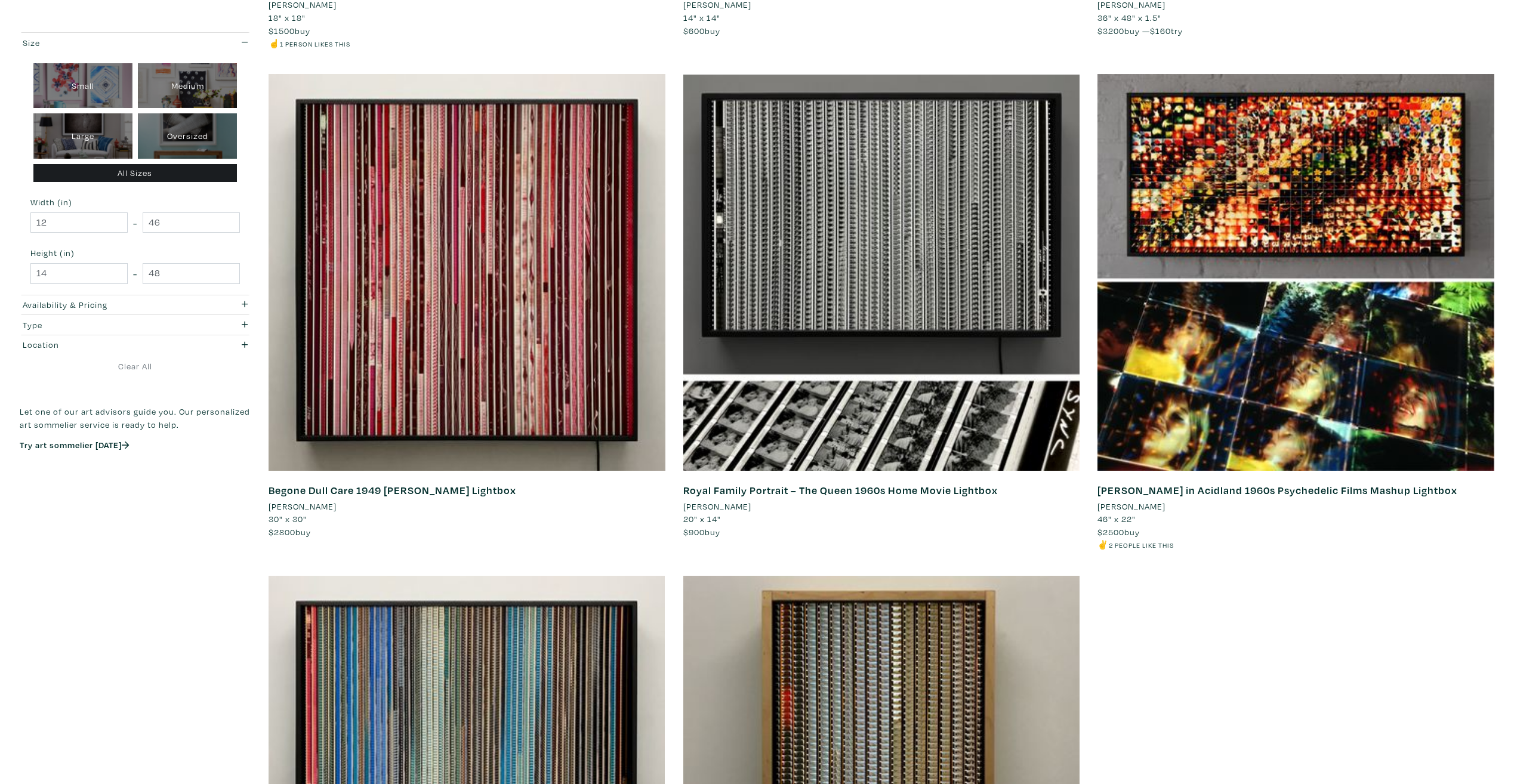
click at [436, 494] on link "Begone Dull Care 1949 [PERSON_NAME] Lightbox" at bounding box center [392, 490] width 247 height 14
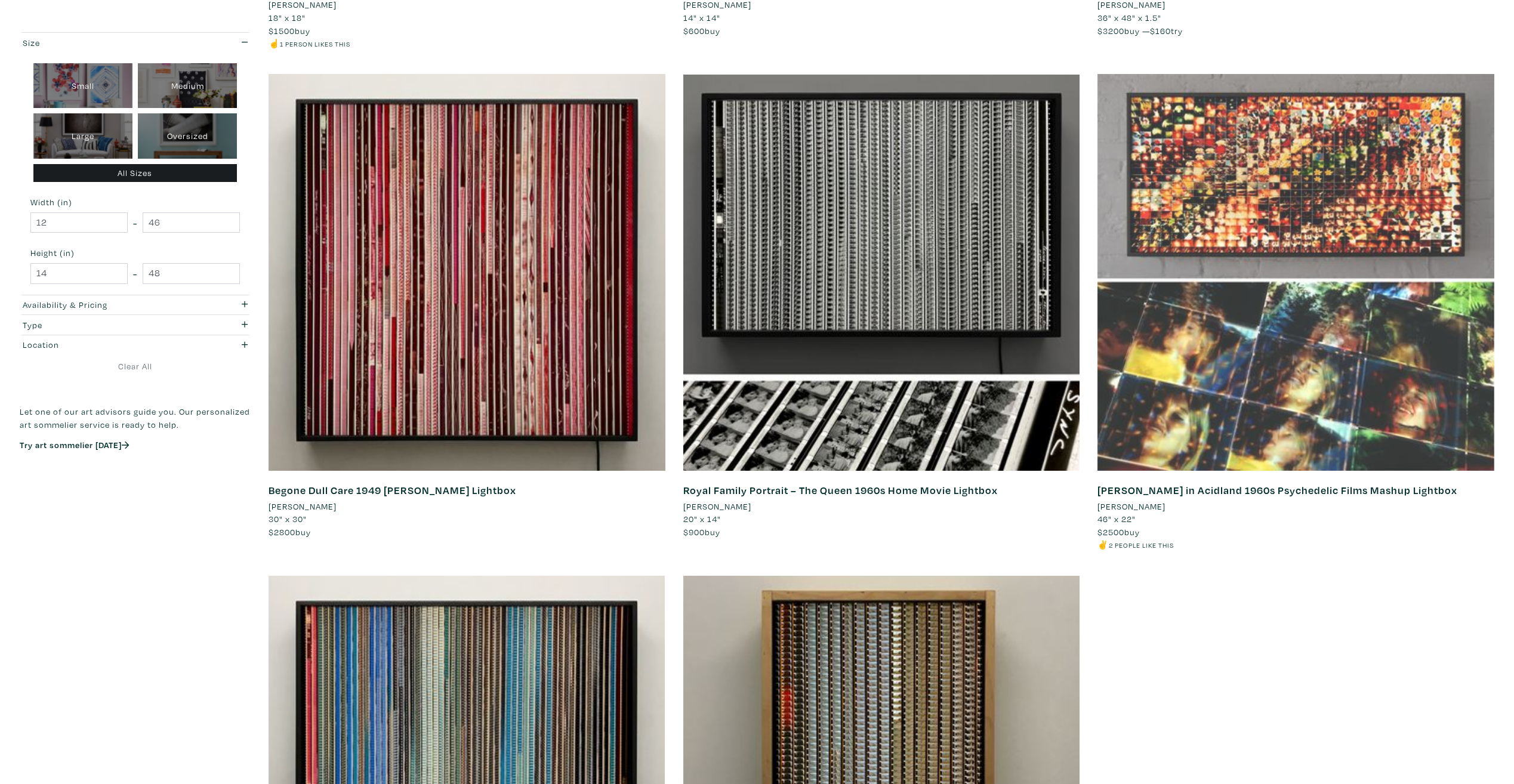
click at [1331, 206] on div at bounding box center [1296, 273] width 397 height 397
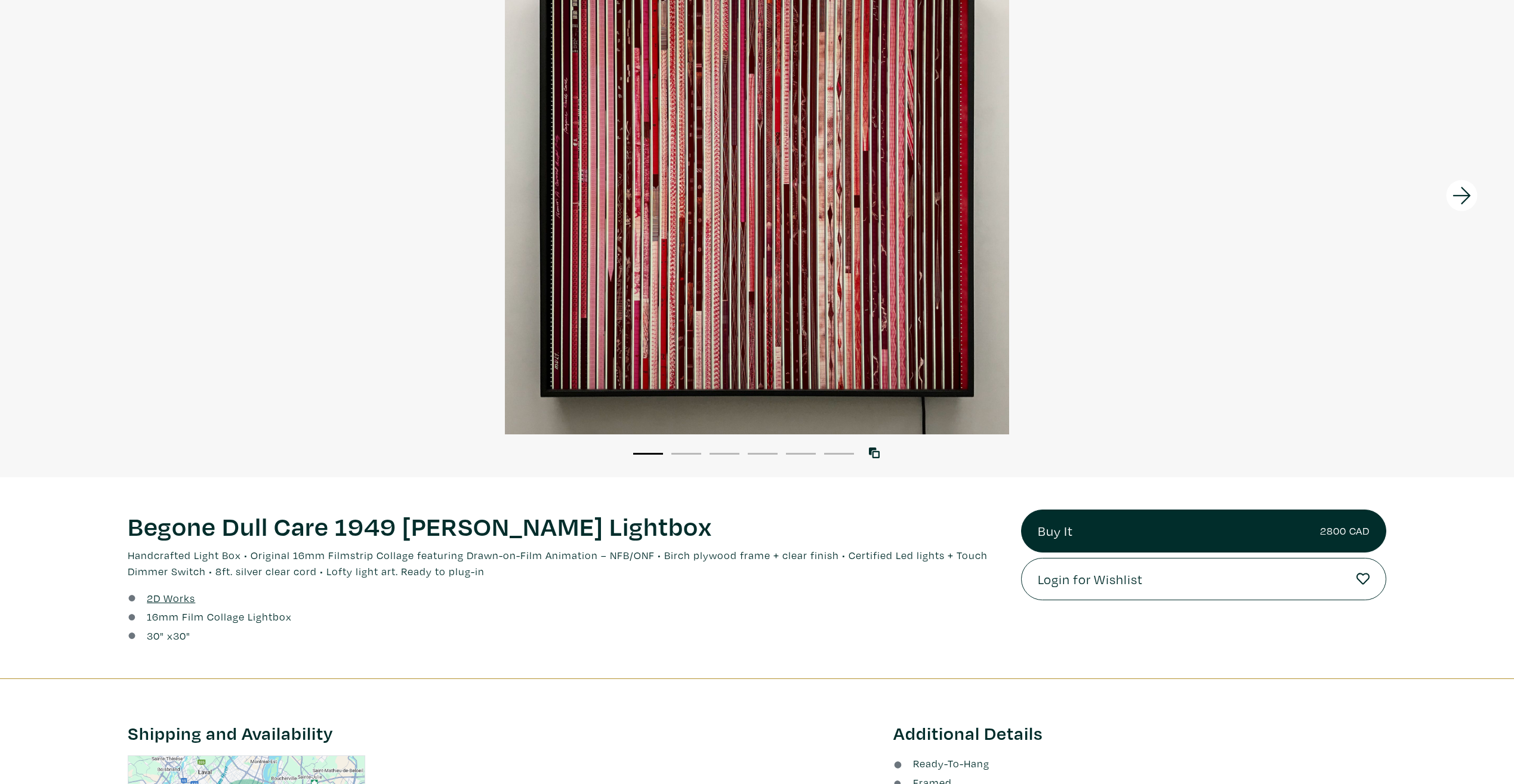
scroll to position [93, 0]
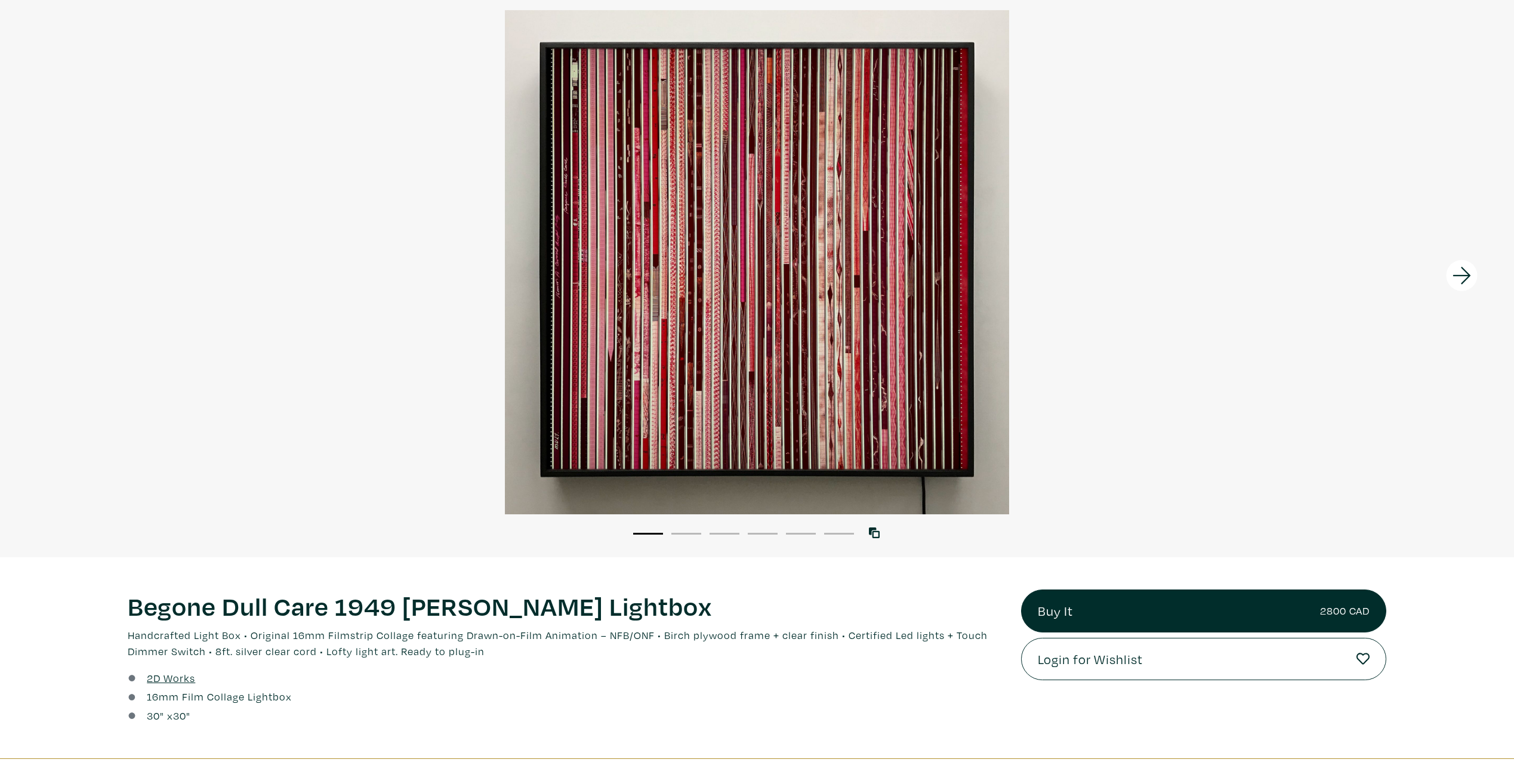
click at [1475, 270] on icon at bounding box center [1462, 275] width 40 height 32
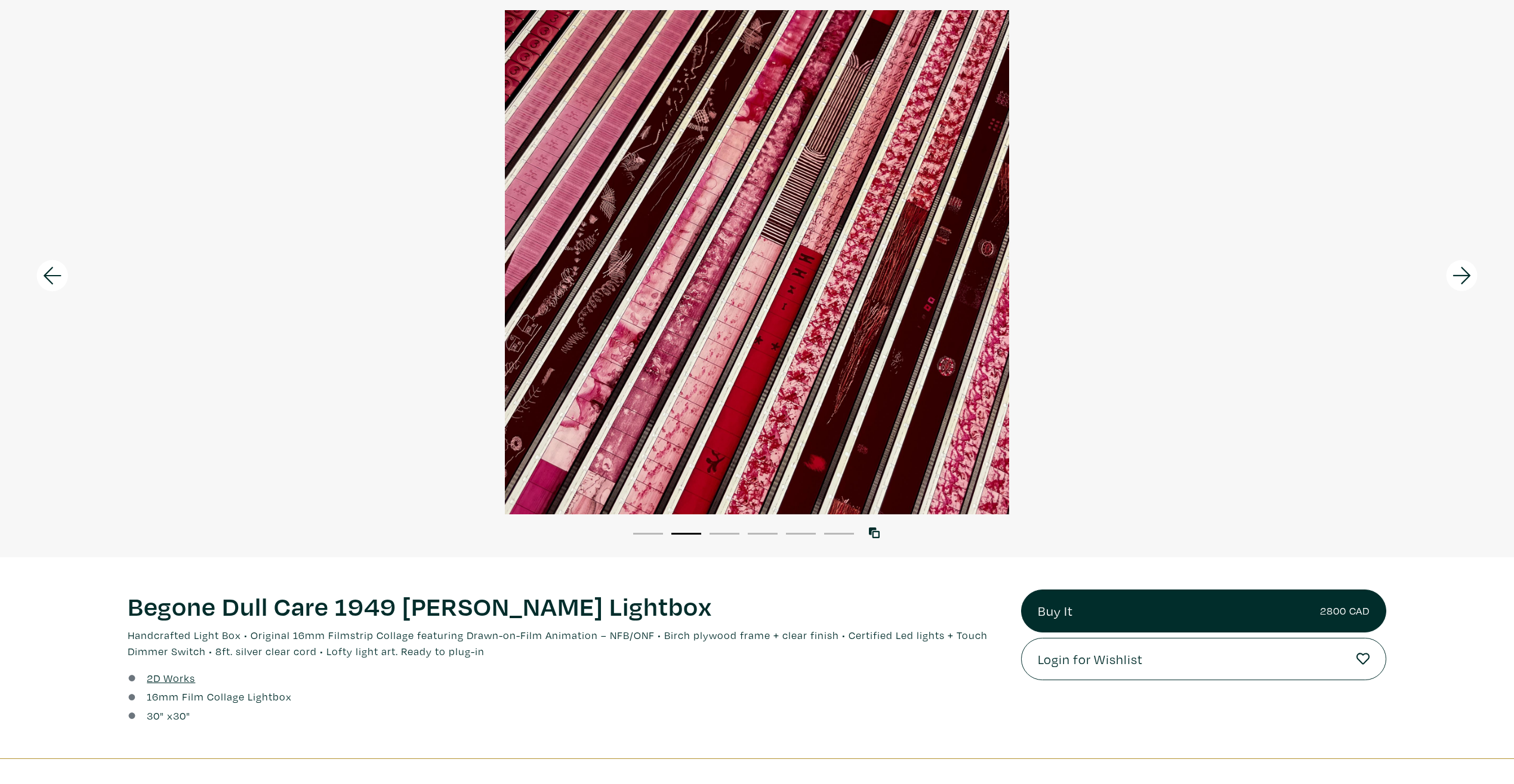
click at [1470, 273] on icon at bounding box center [1462, 275] width 40 height 32
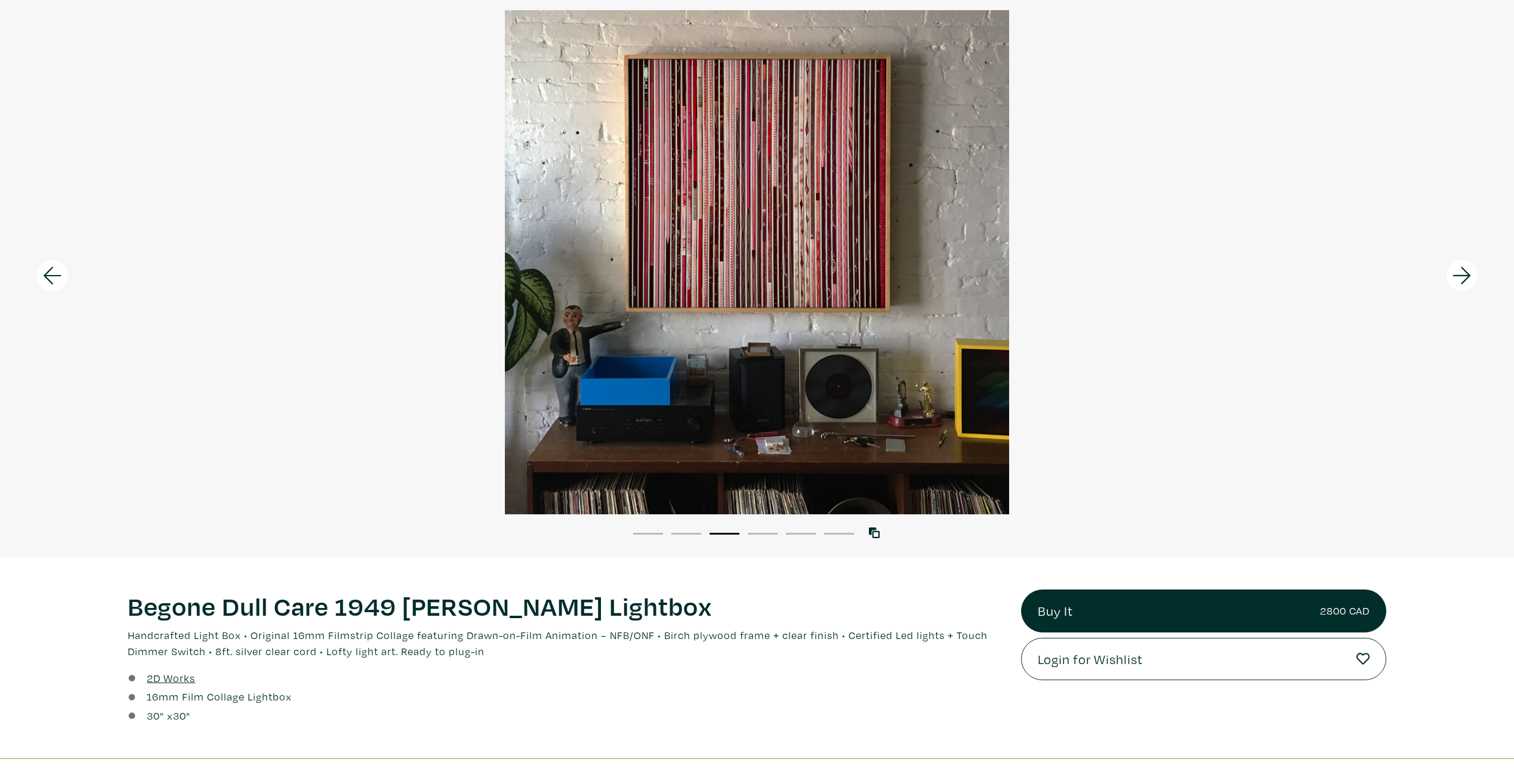
click at [1470, 273] on icon at bounding box center [1462, 275] width 40 height 32
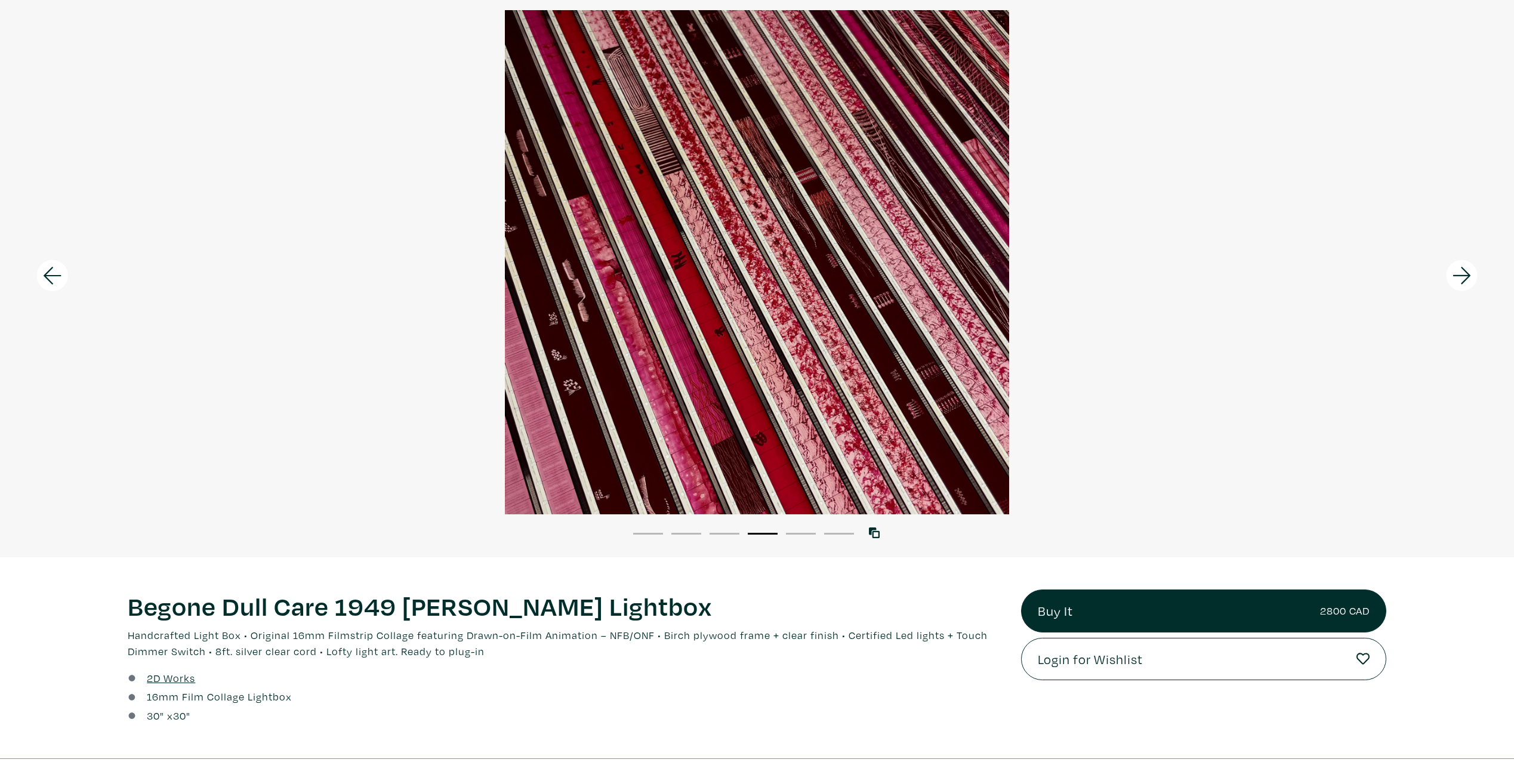
click at [1470, 273] on icon at bounding box center [1462, 275] width 40 height 32
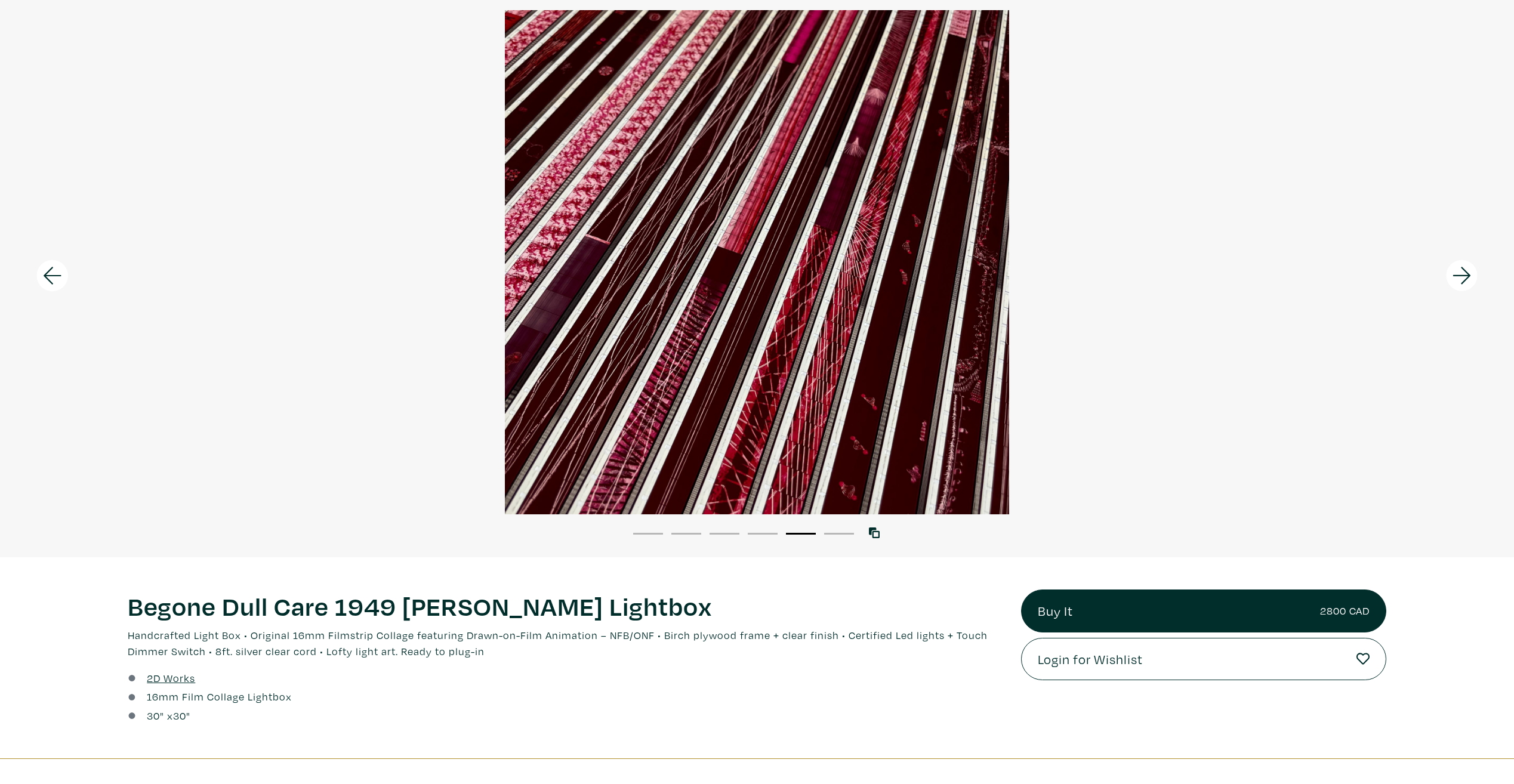
click at [1470, 273] on icon at bounding box center [1462, 275] width 40 height 32
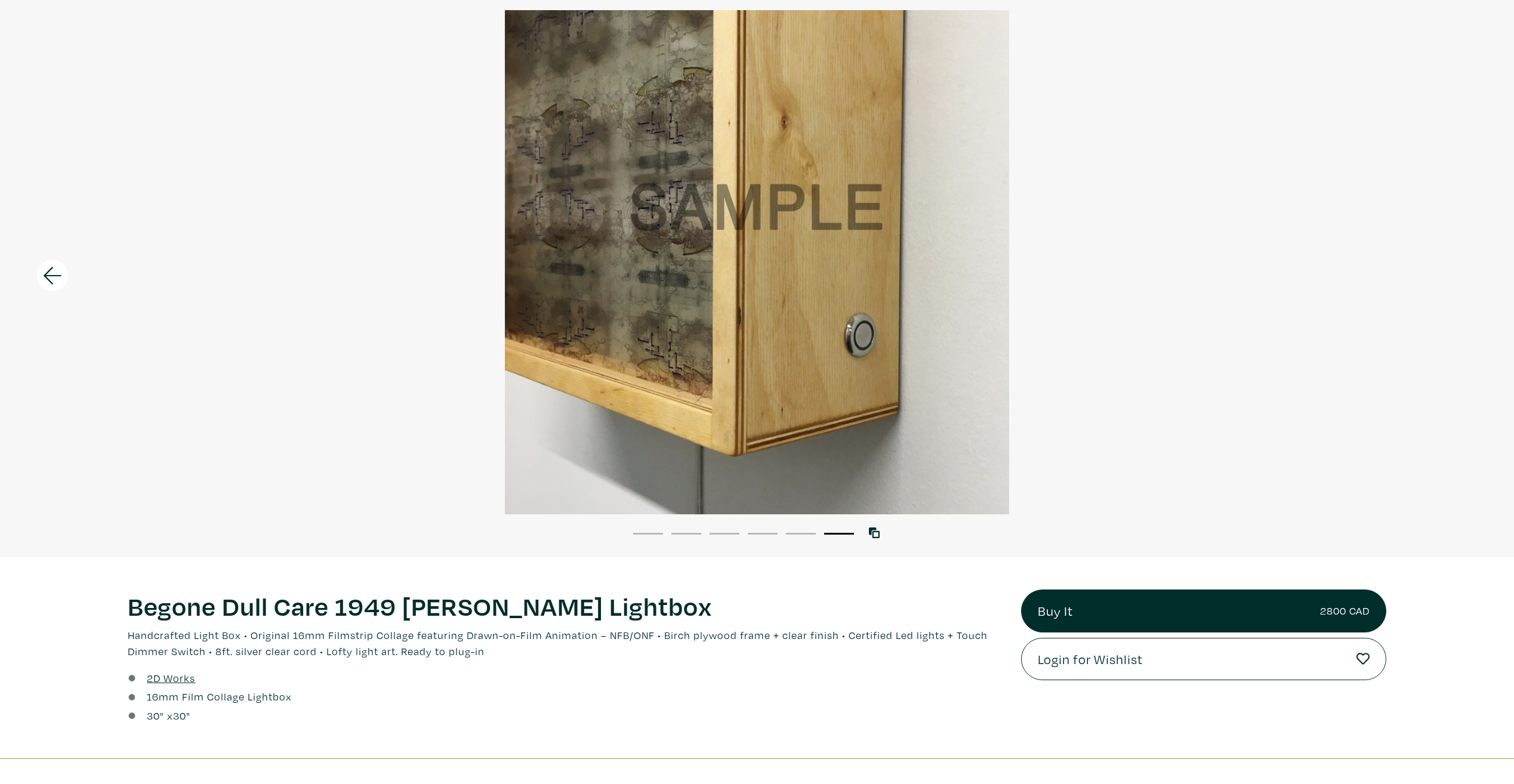
click at [1470, 273] on div at bounding box center [757, 262] width 1514 height 504
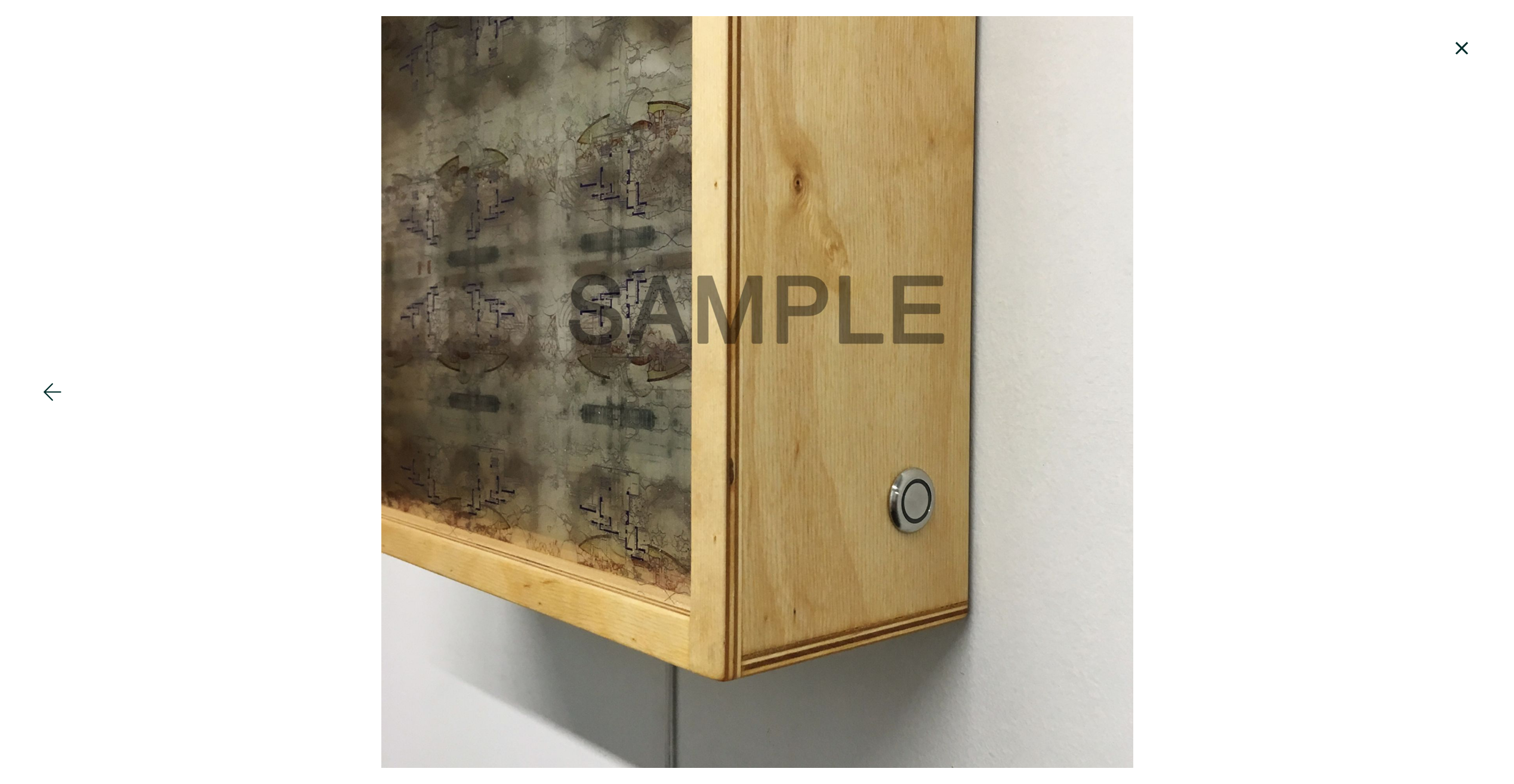
click at [1470, 273] on div at bounding box center [757, 392] width 1514 height 752
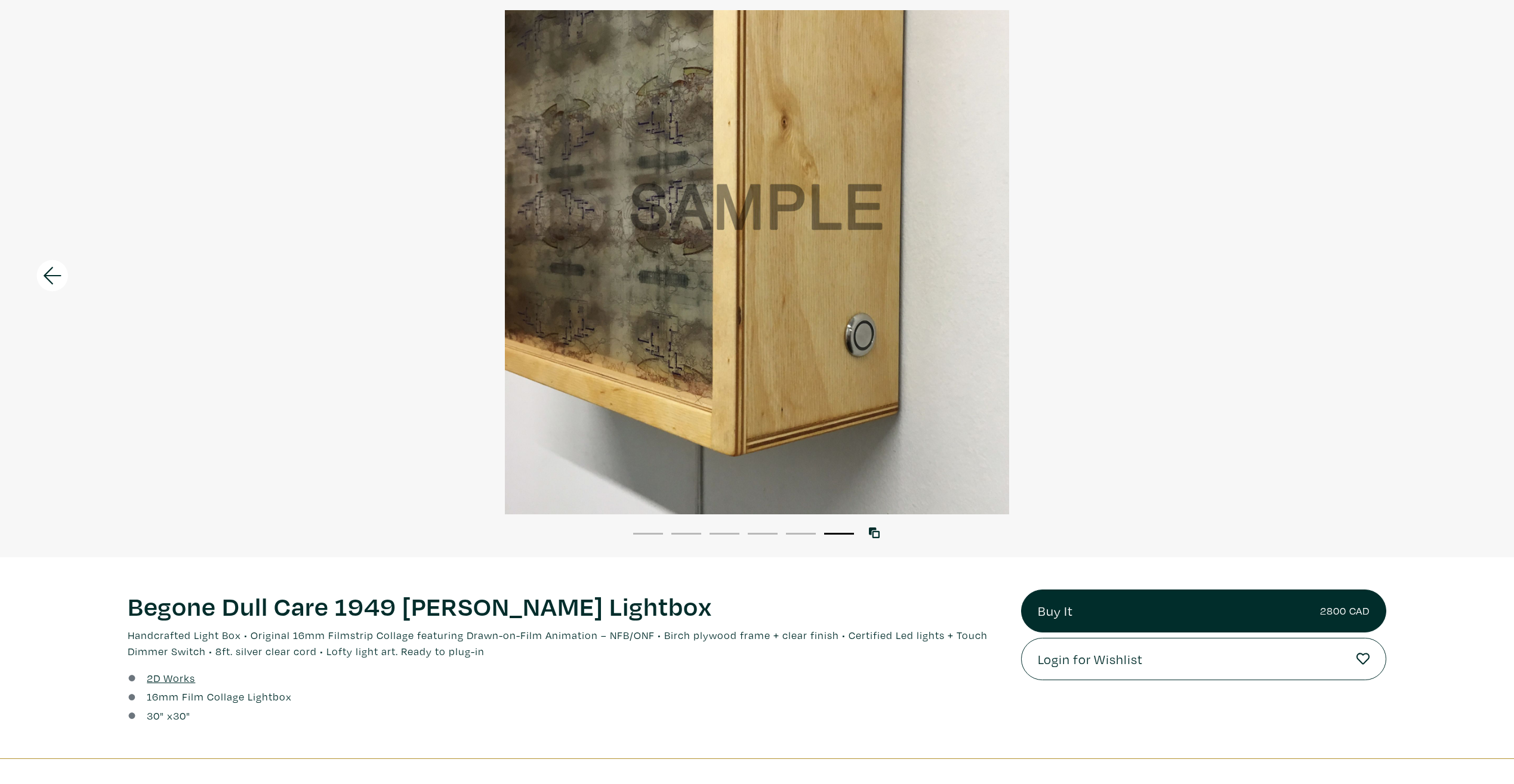
click at [1470, 273] on div at bounding box center [757, 262] width 1514 height 504
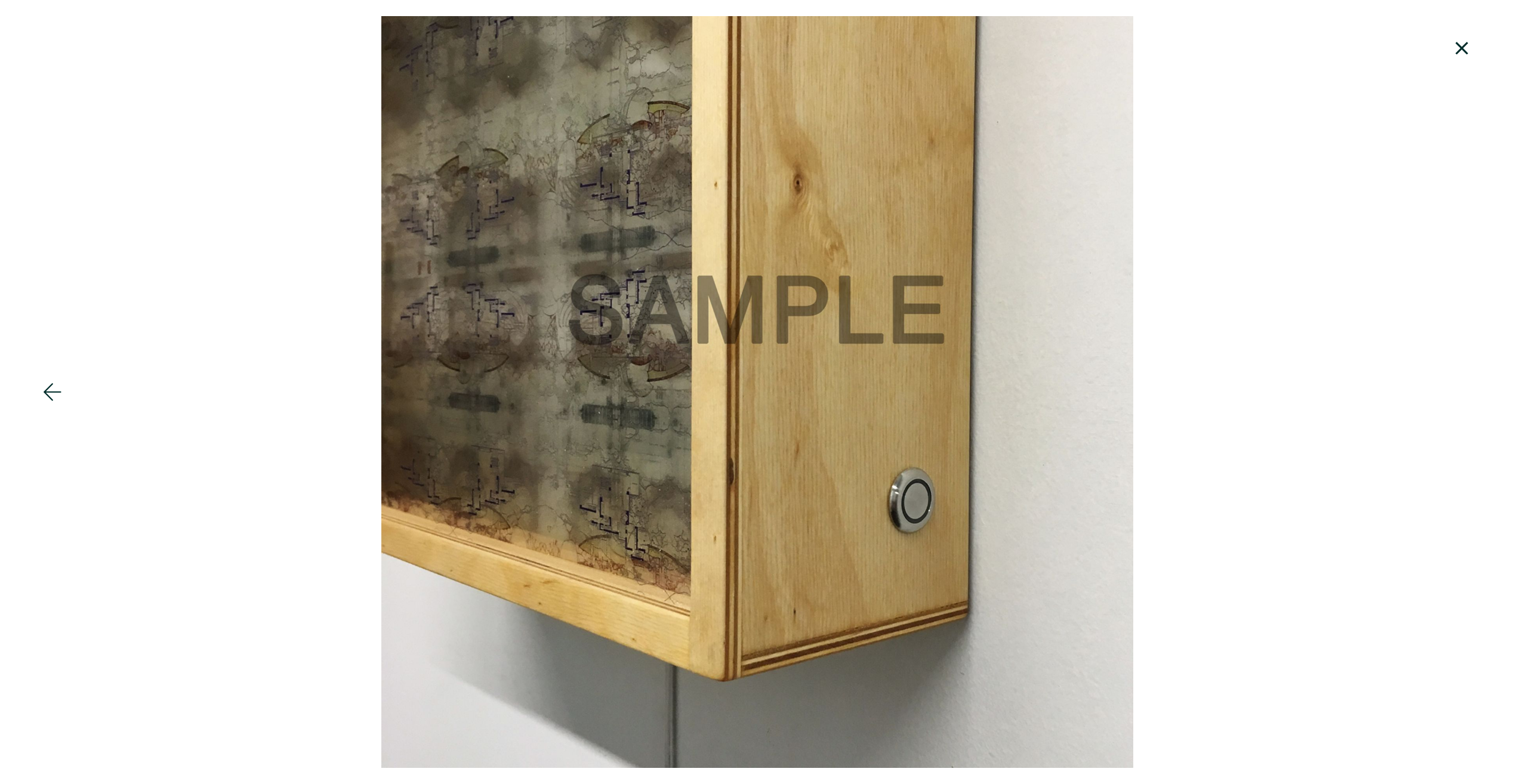
click at [1470, 273] on div at bounding box center [757, 392] width 1514 height 752
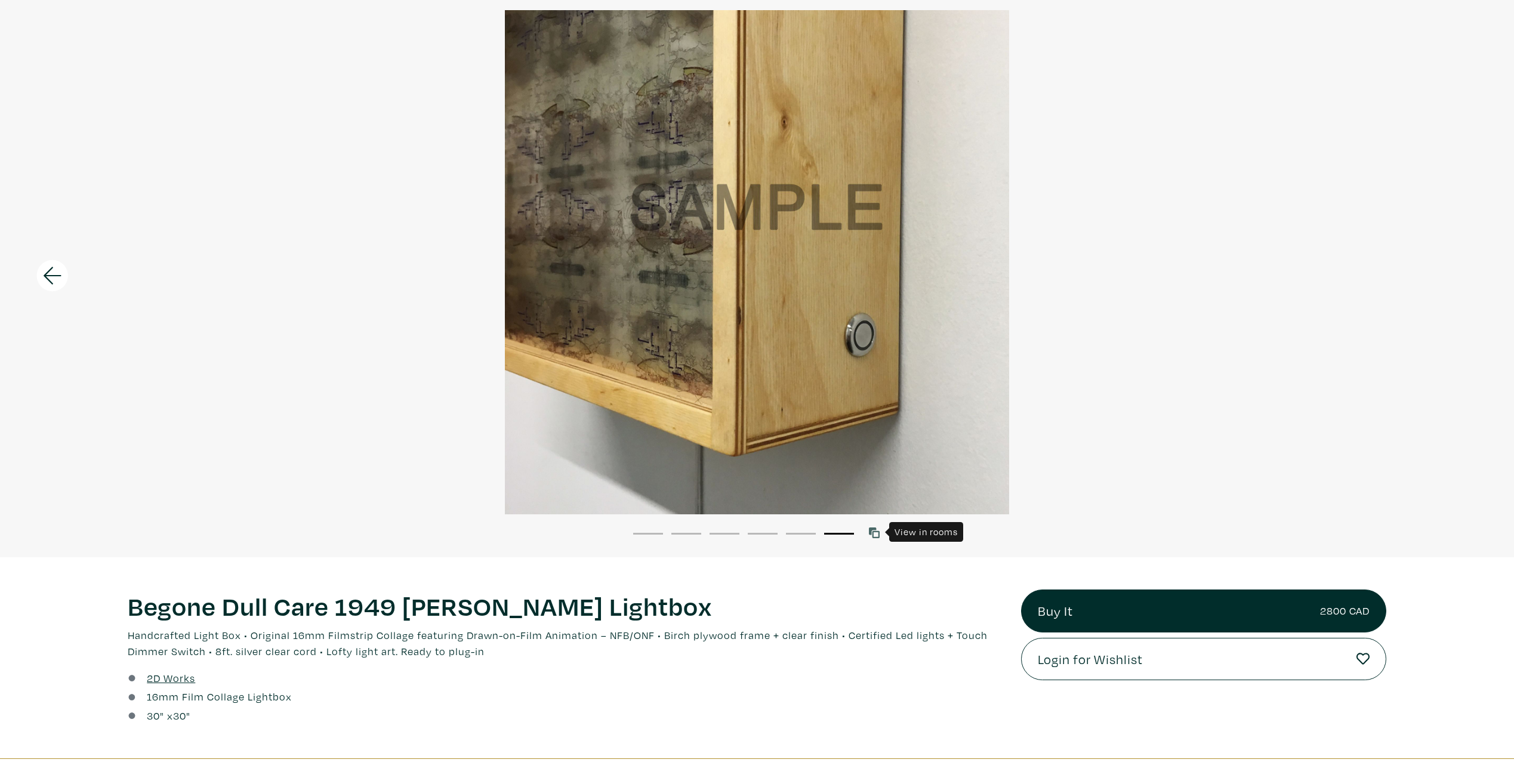
click at [883, 526] on link at bounding box center [877, 533] width 16 height 16
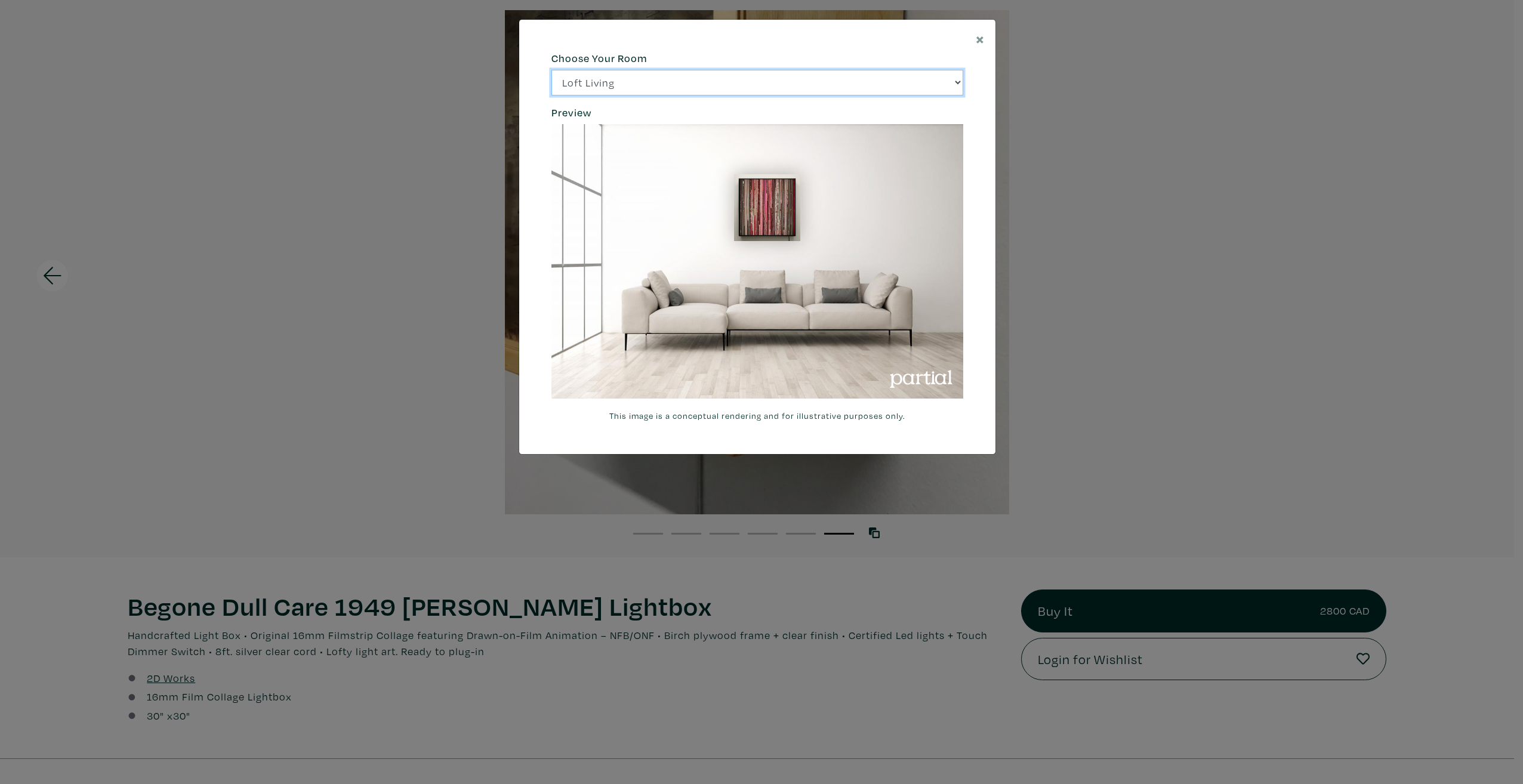
click at [956, 77] on select "Loft Living Bright Bedroom City Office Gallery Space Modern Lounge" at bounding box center [757, 82] width 412 height 25
click at [552, 70] on select "Loft Living Bright Bedroom City Office Gallery Space Modern Lounge" at bounding box center [757, 82] width 412 height 25
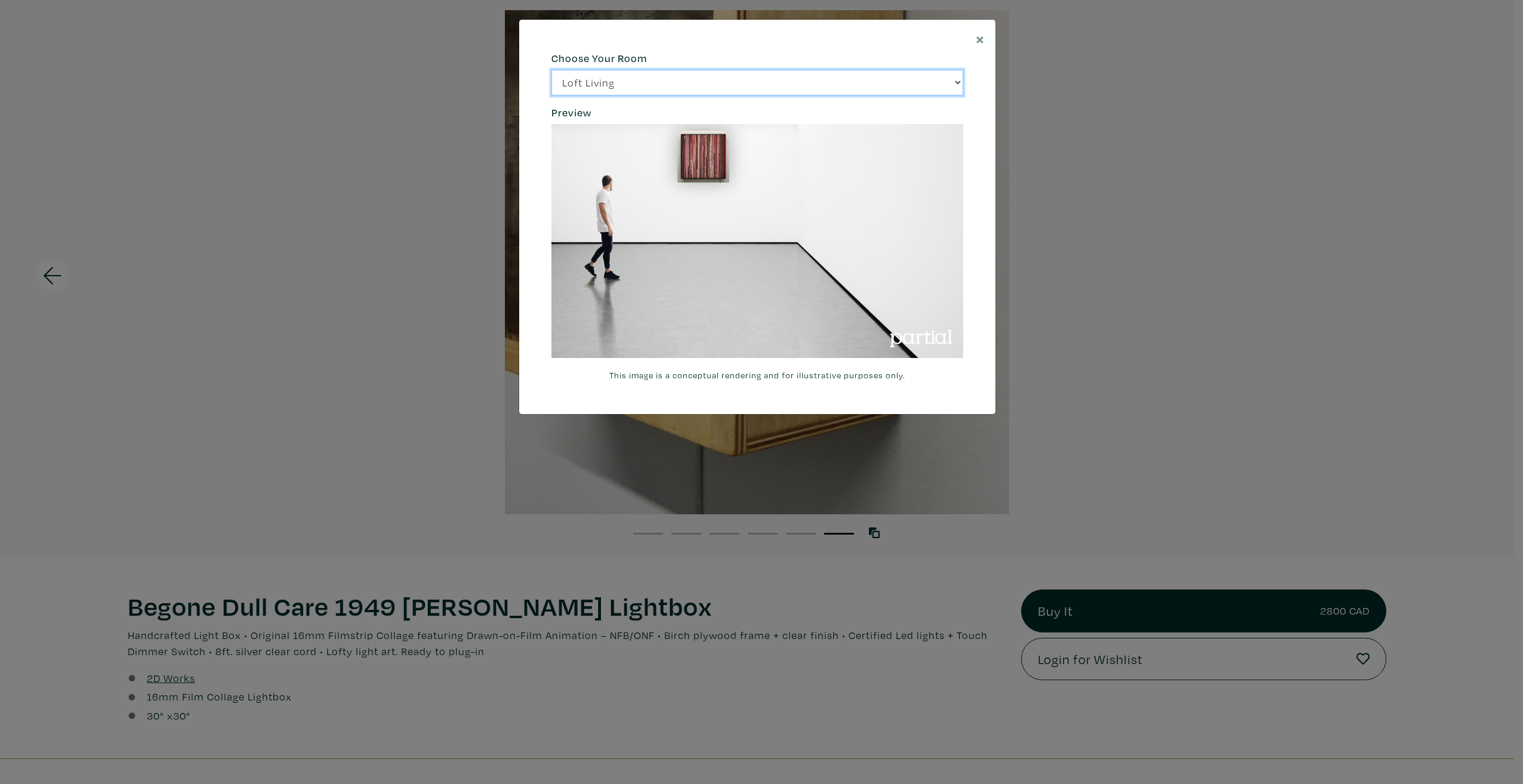
drag, startPoint x: 956, startPoint y: 84, endPoint x: 951, endPoint y: 88, distance: 6.4
click at [956, 84] on select "Loft Living Bright Bedroom City Office Gallery Space Modern Lounge" at bounding box center [757, 82] width 412 height 25
select select "/thumb/phpThumb.php?src=https%3A%2F%[DOMAIN_NAME]%2Fprojects%2Frendering%2Fimag…"
click at [552, 70] on select "Loft Living Bright Bedroom City Office Gallery Space Modern Lounge" at bounding box center [757, 82] width 412 height 25
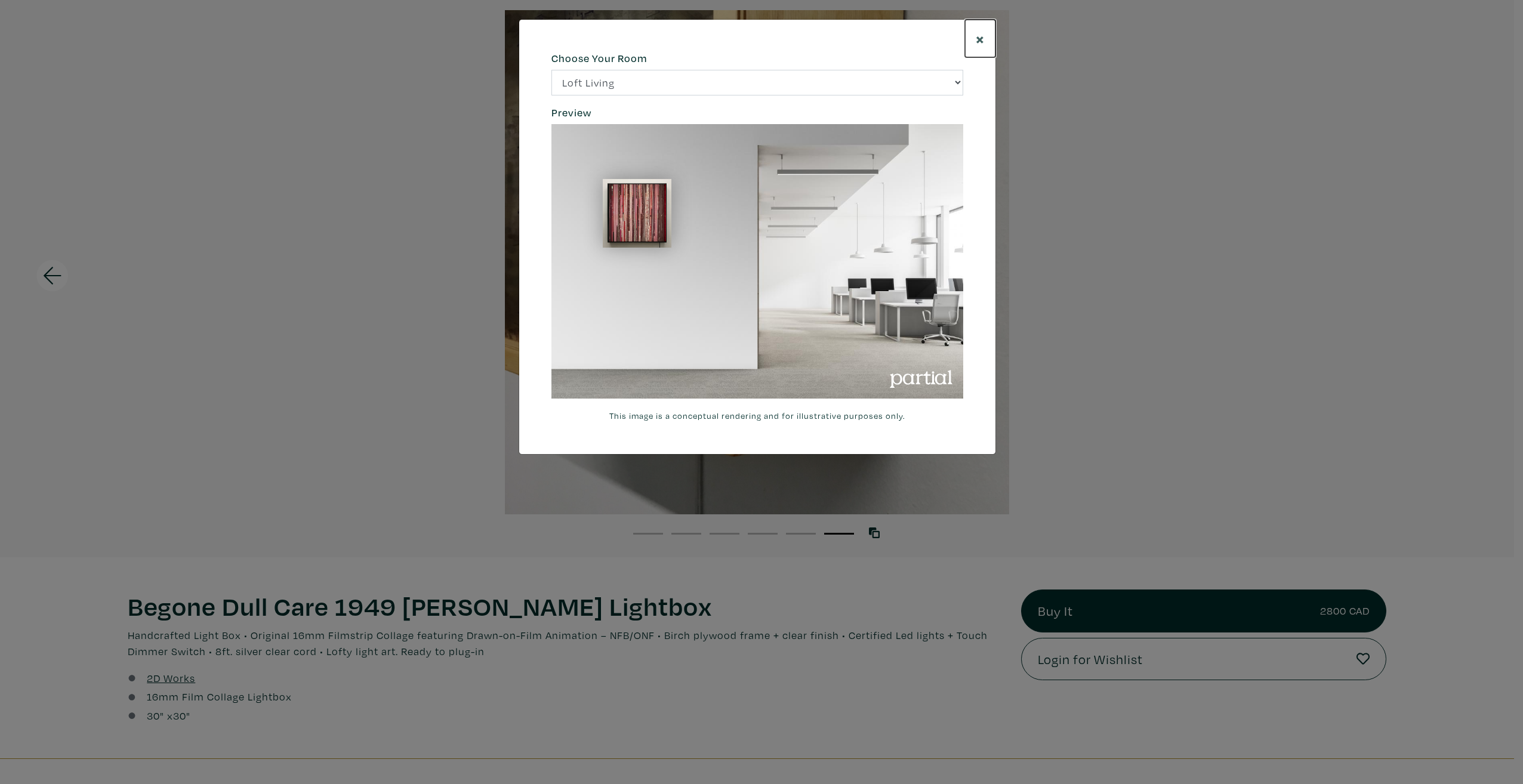
click at [982, 46] on span "×" at bounding box center [980, 38] width 9 height 21
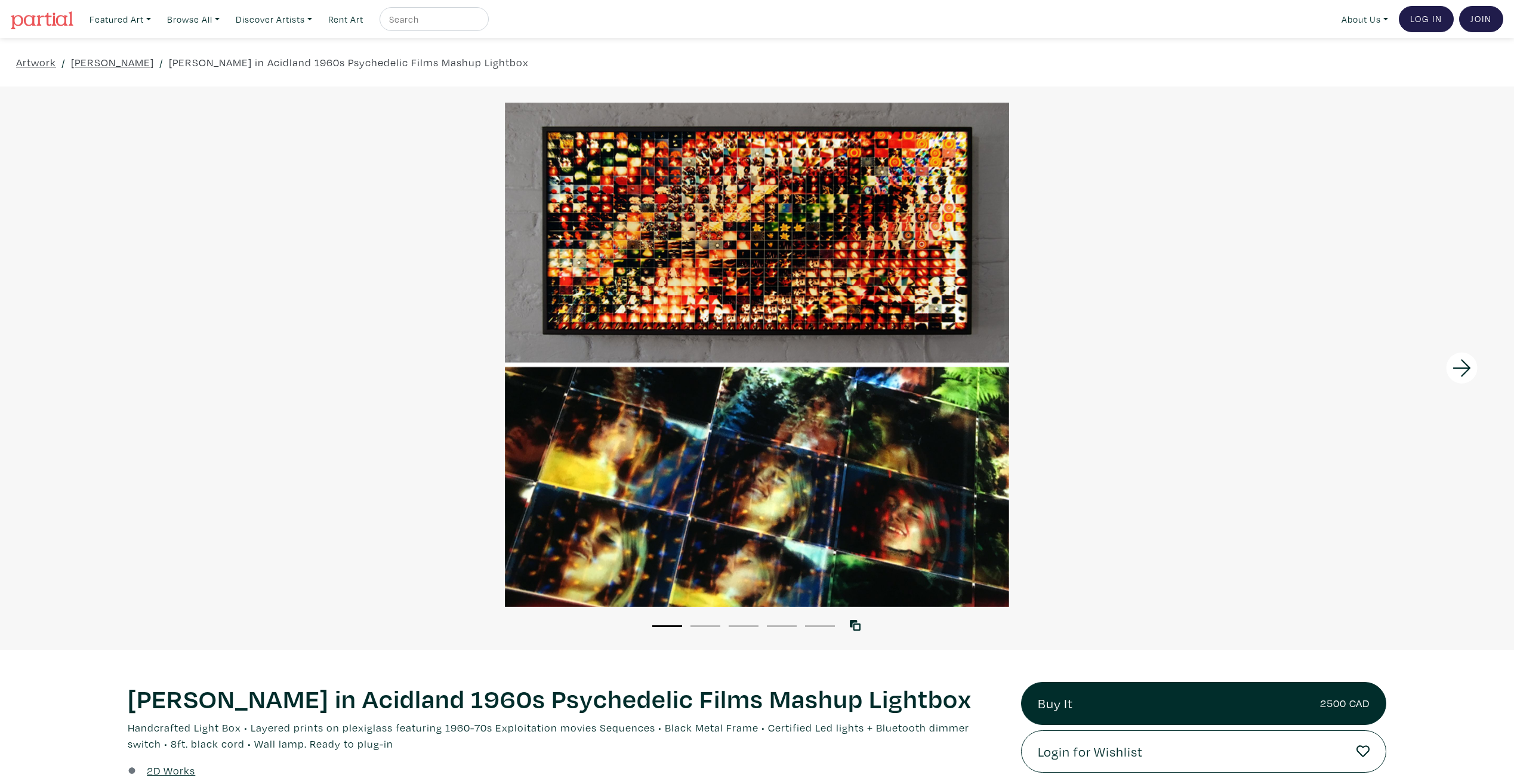
click at [703, 626] on button "2" at bounding box center [705, 627] width 30 height 2
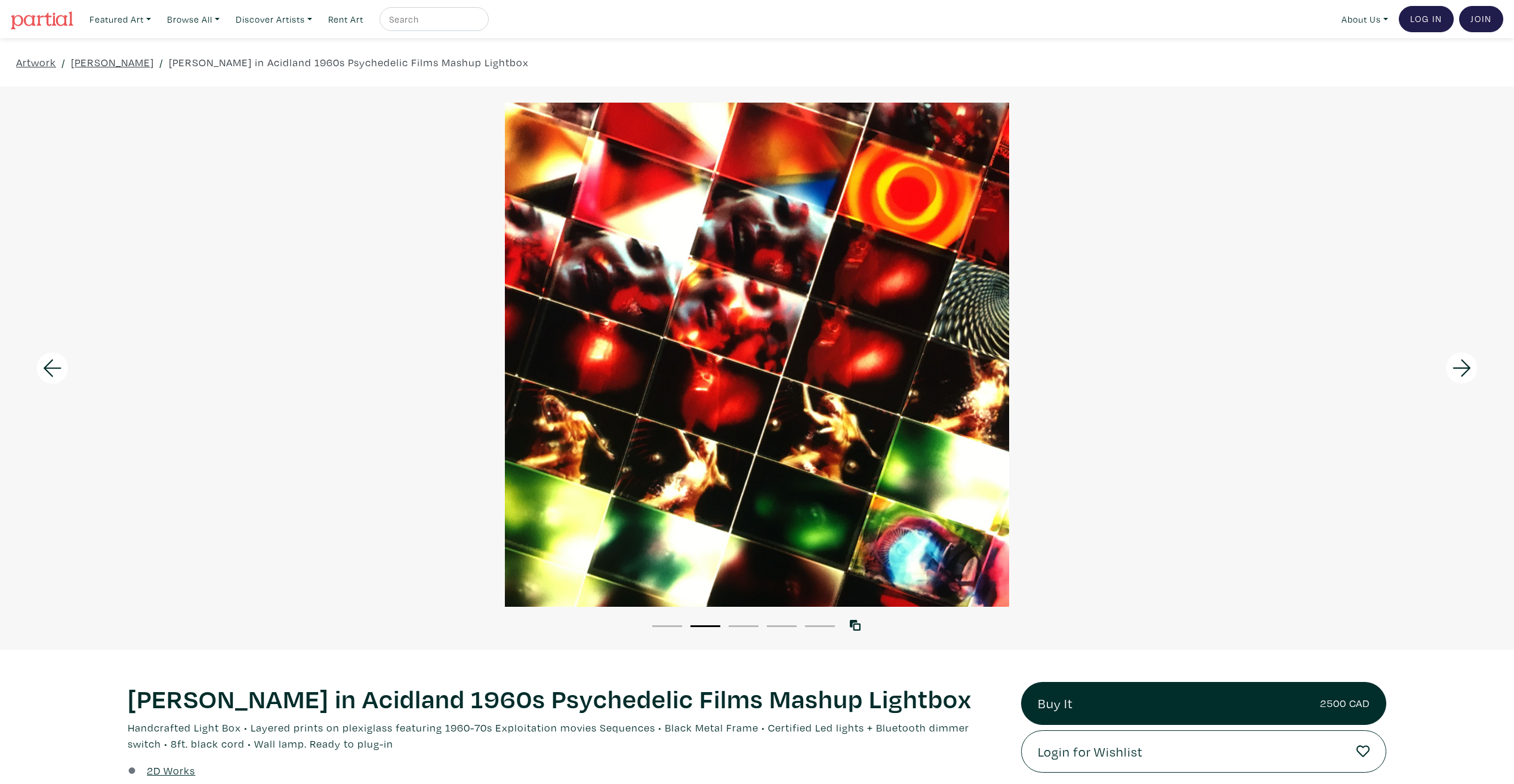
click at [723, 629] on ul "1 2 3 4 5" at bounding box center [743, 626] width 191 height 12
click at [742, 626] on button "3" at bounding box center [744, 627] width 30 height 2
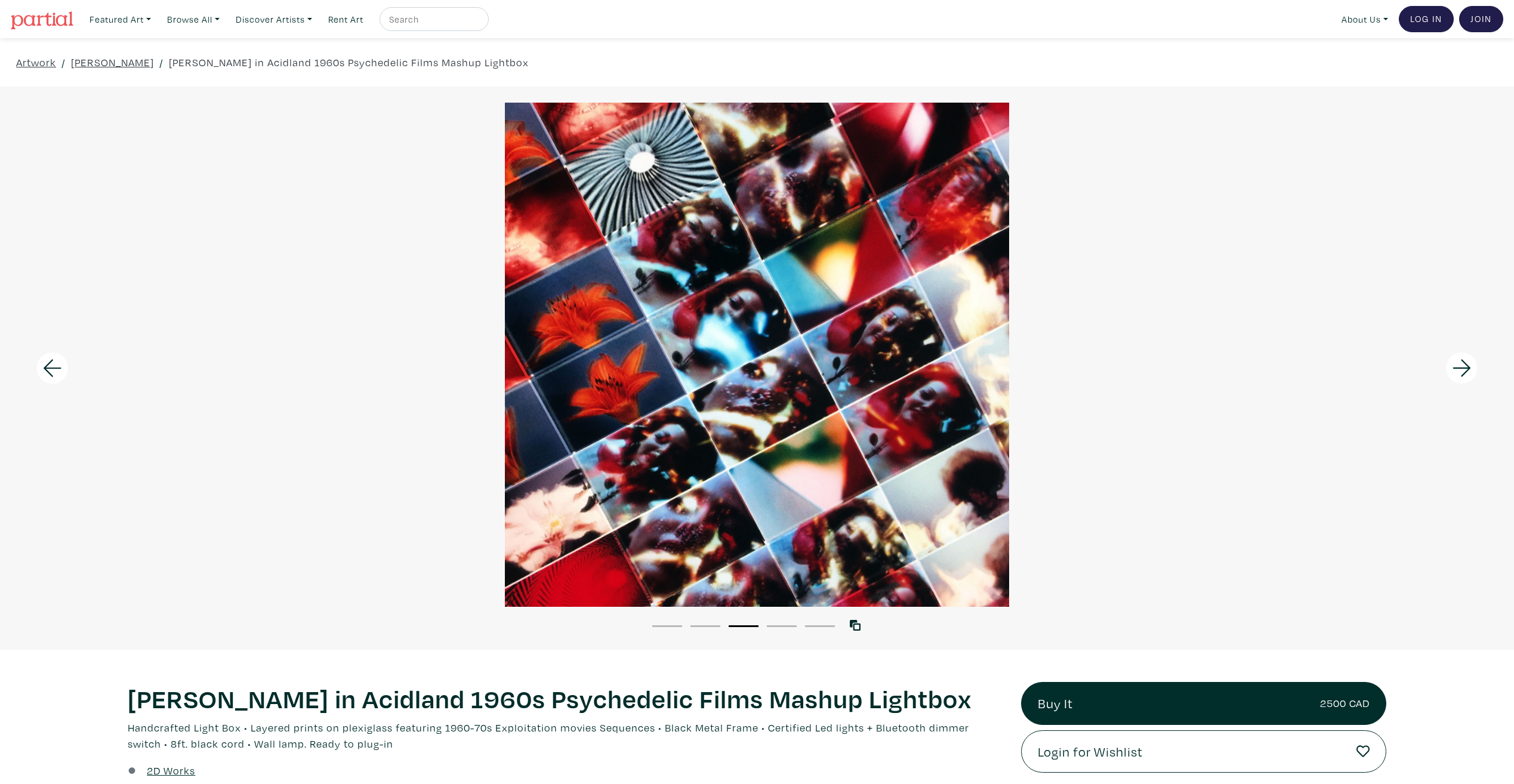
click at [775, 630] on li "4" at bounding box center [781, 626] width 30 height 12
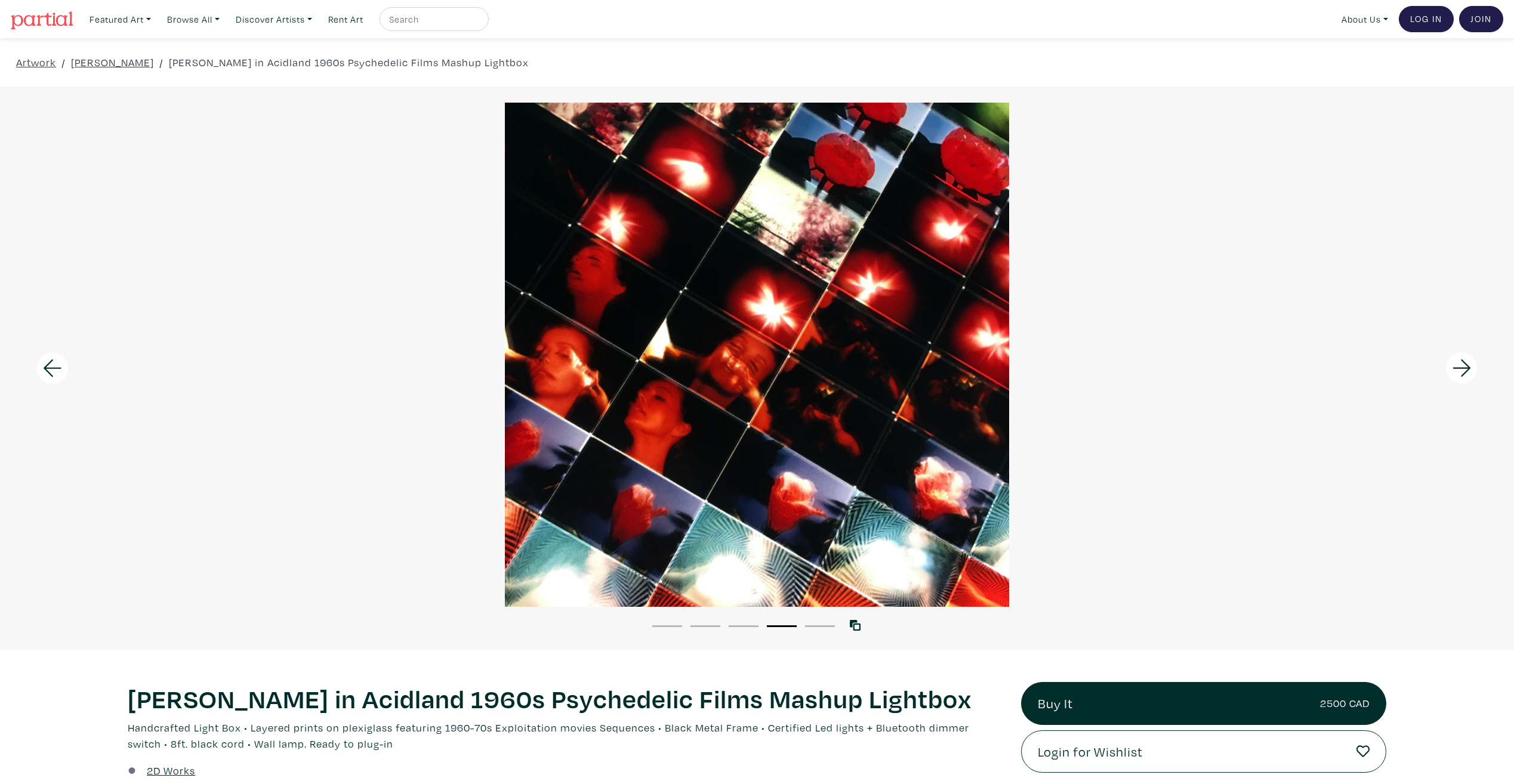
click at [814, 628] on li "5" at bounding box center [820, 626] width 30 height 12
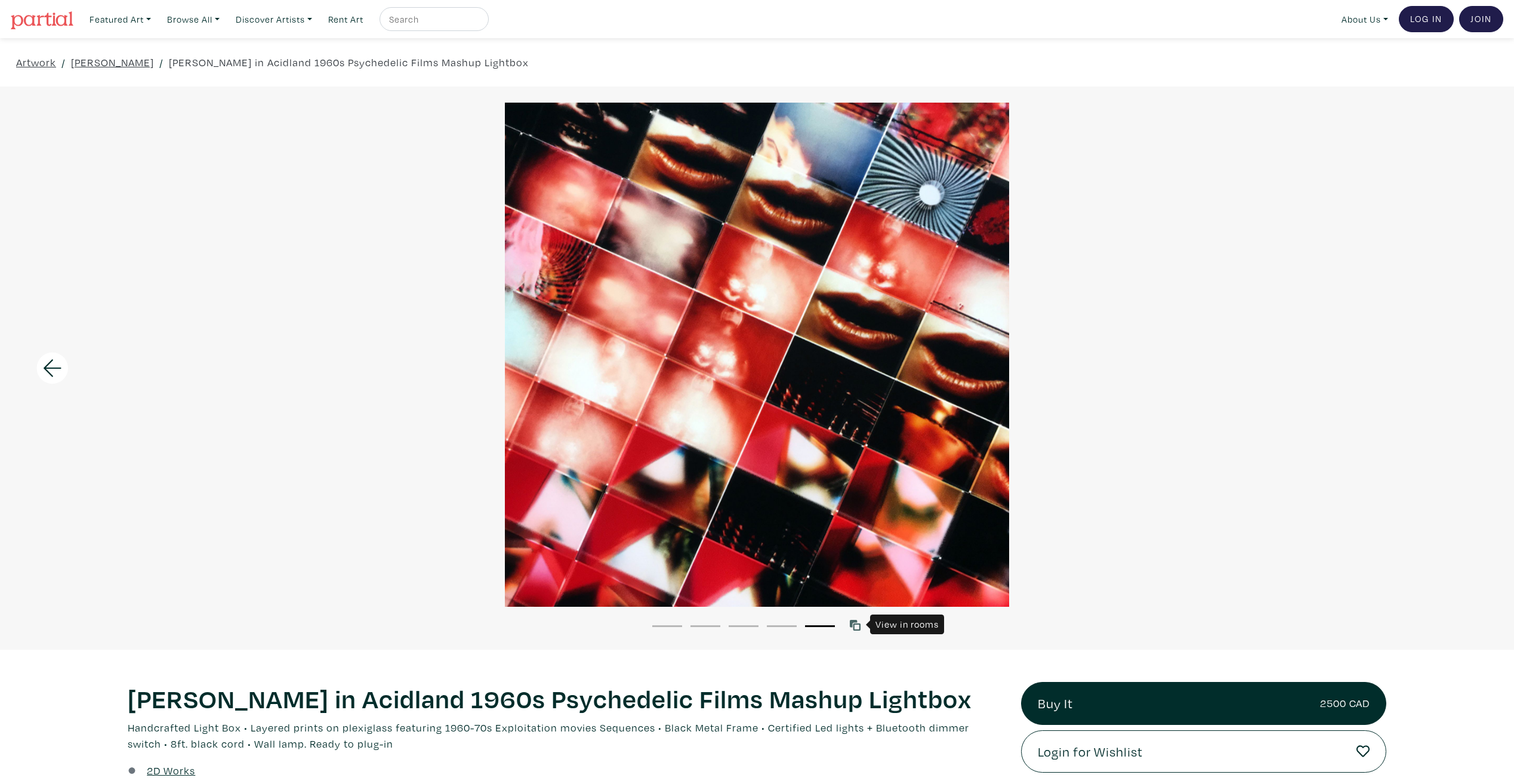
click at [854, 626] on icon at bounding box center [855, 625] width 10 height 10
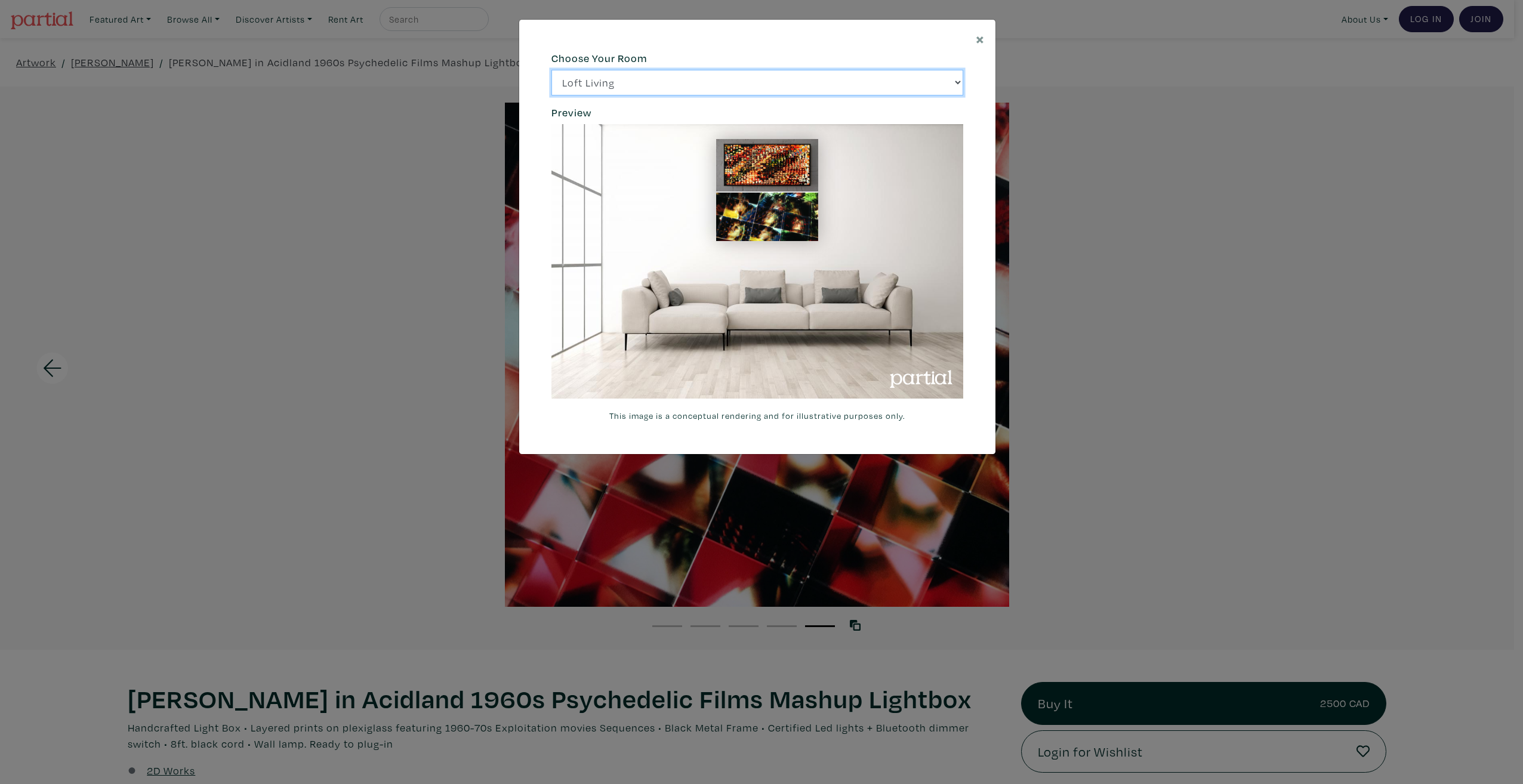
click at [958, 84] on select "Loft Living Bright Bedroom City Office Gallery Space Modern Lounge" at bounding box center [757, 82] width 412 height 25
click at [552, 70] on select "Loft Living Bright Bedroom City Office Gallery Space Modern Lounge" at bounding box center [757, 82] width 412 height 25
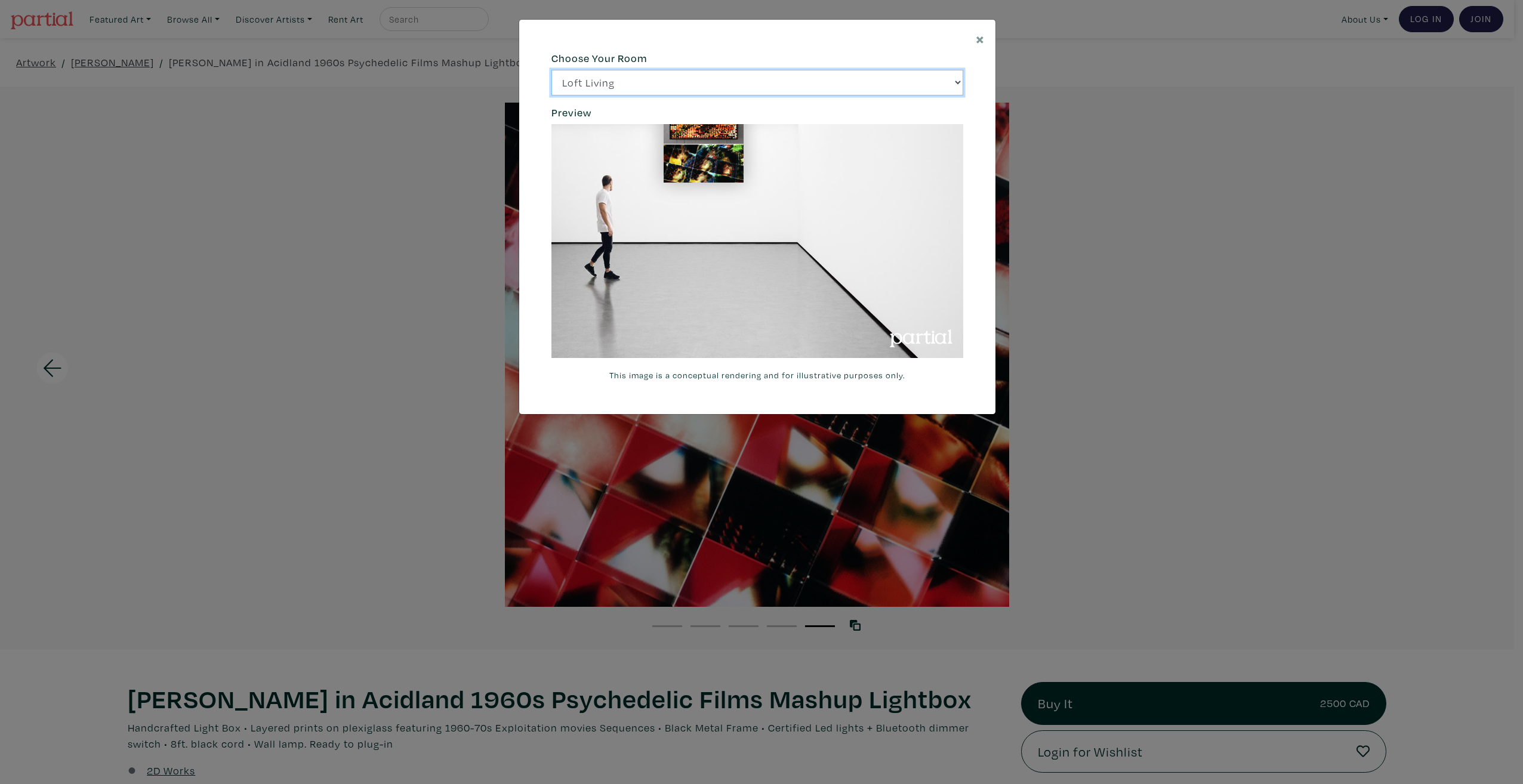
click at [956, 73] on select "Loft Living Bright Bedroom City Office Gallery Space Modern Lounge" at bounding box center [757, 82] width 412 height 25
select select "/thumb/phpThumb.php?src=https%3A%2F%2Flabs.partial.gallery%2Fprojects%2Frenderi…"
click at [552, 70] on select "Loft Living Bright Bedroom City Office Gallery Space Modern Lounge" at bounding box center [757, 82] width 412 height 25
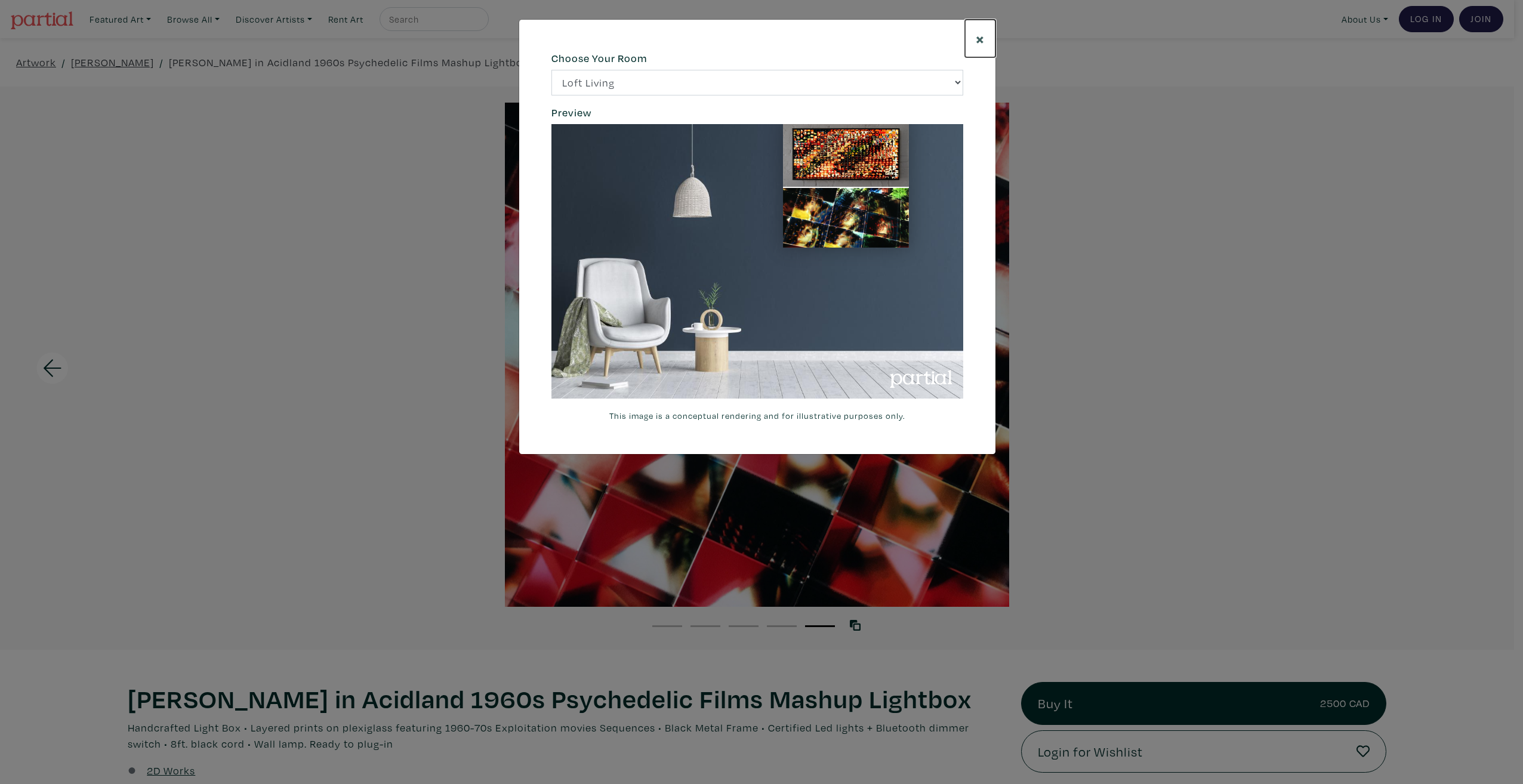
click at [985, 37] on button "×" at bounding box center [980, 38] width 31 height 38
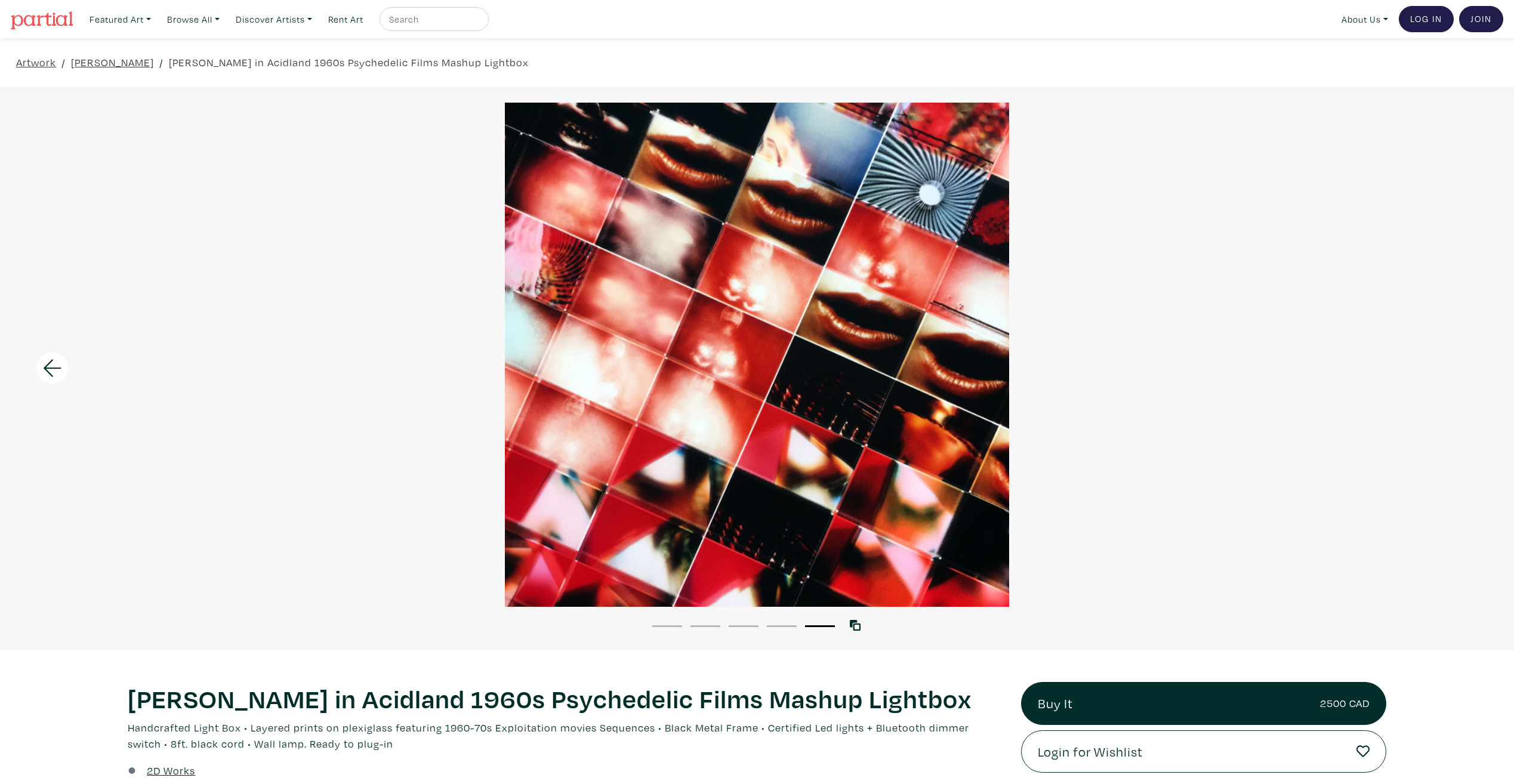
click at [665, 624] on li "1" at bounding box center [667, 626] width 30 height 12
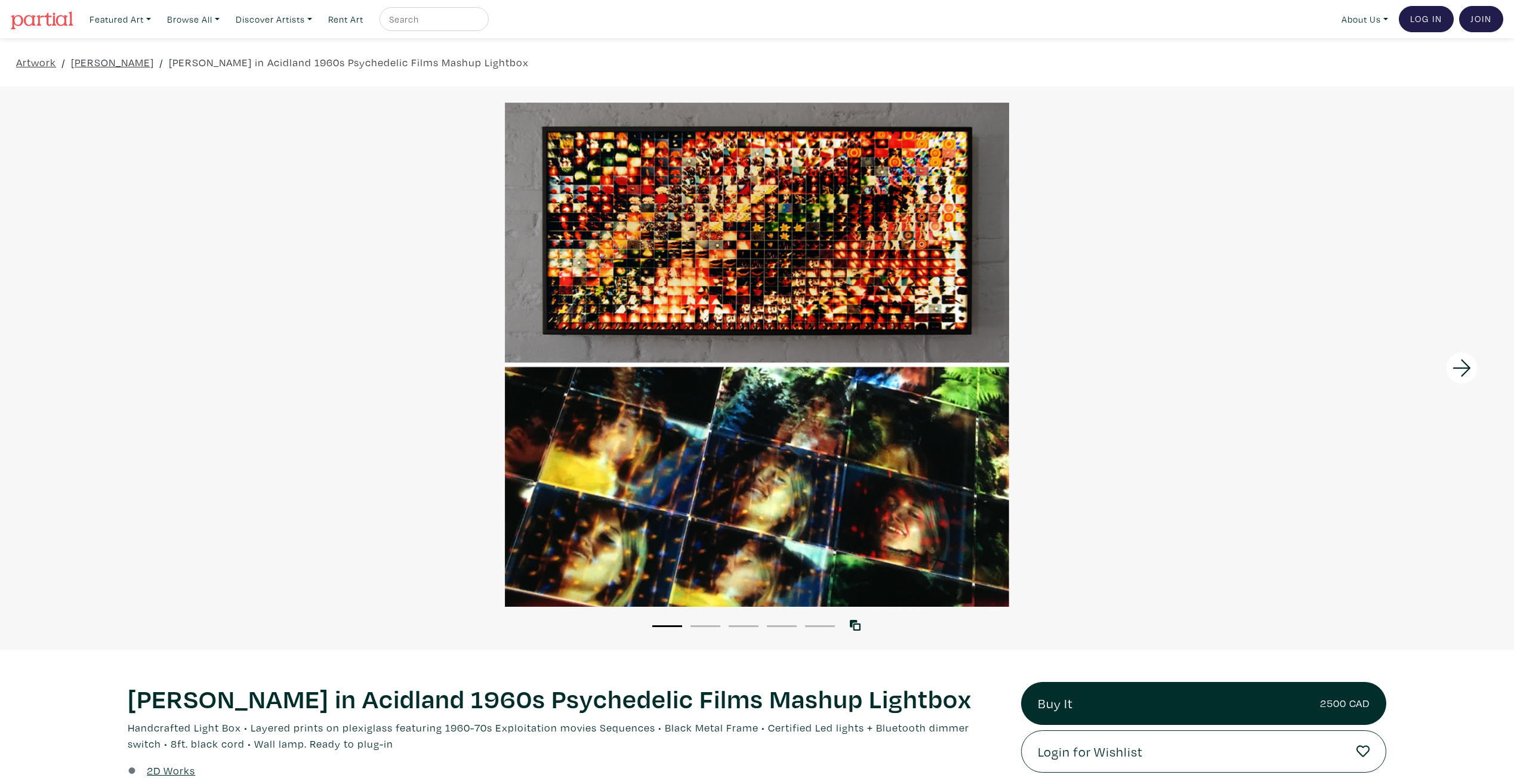
click at [1101, 444] on div at bounding box center [757, 354] width 1514 height 504
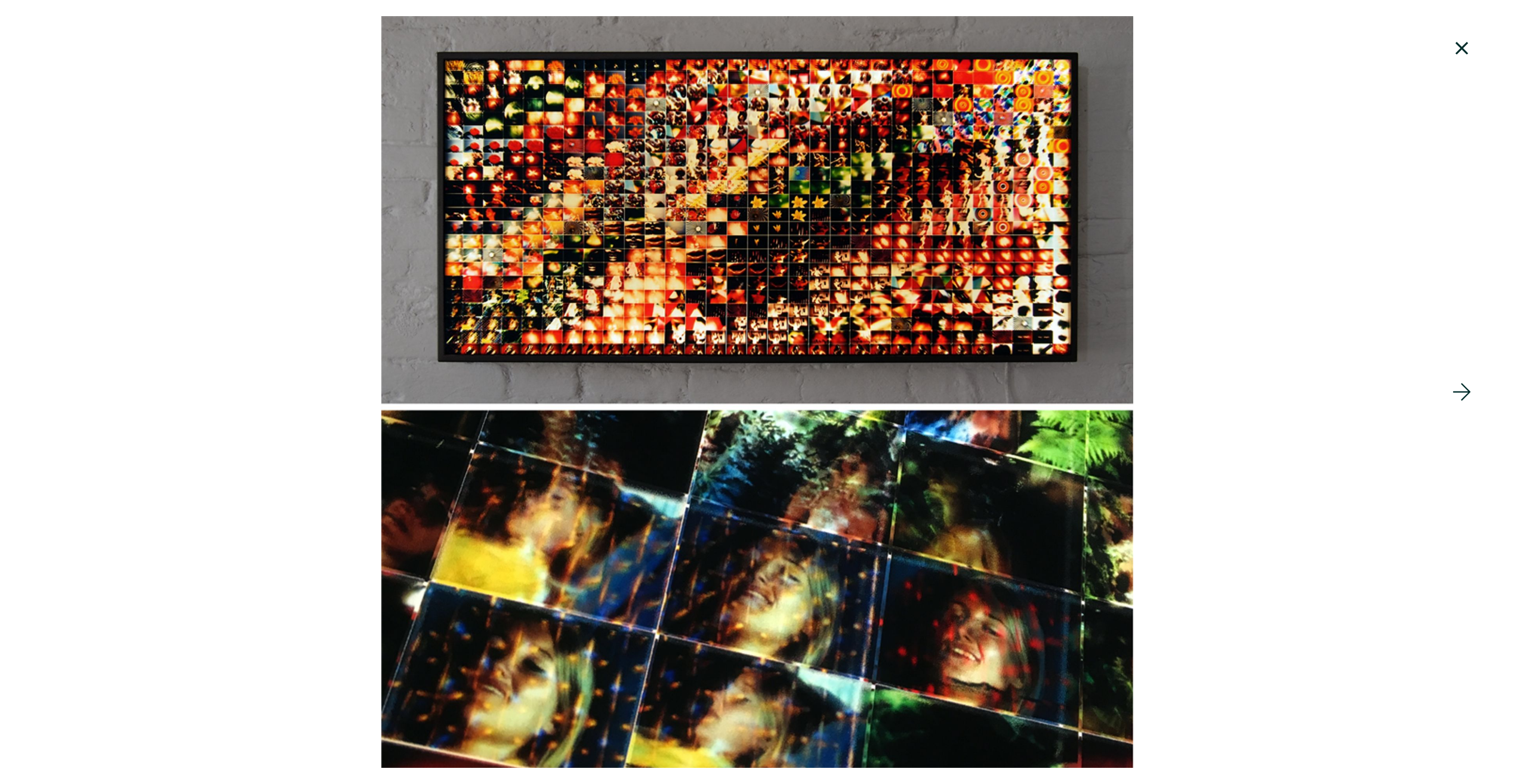
click at [1101, 444] on div at bounding box center [757, 392] width 1514 height 752
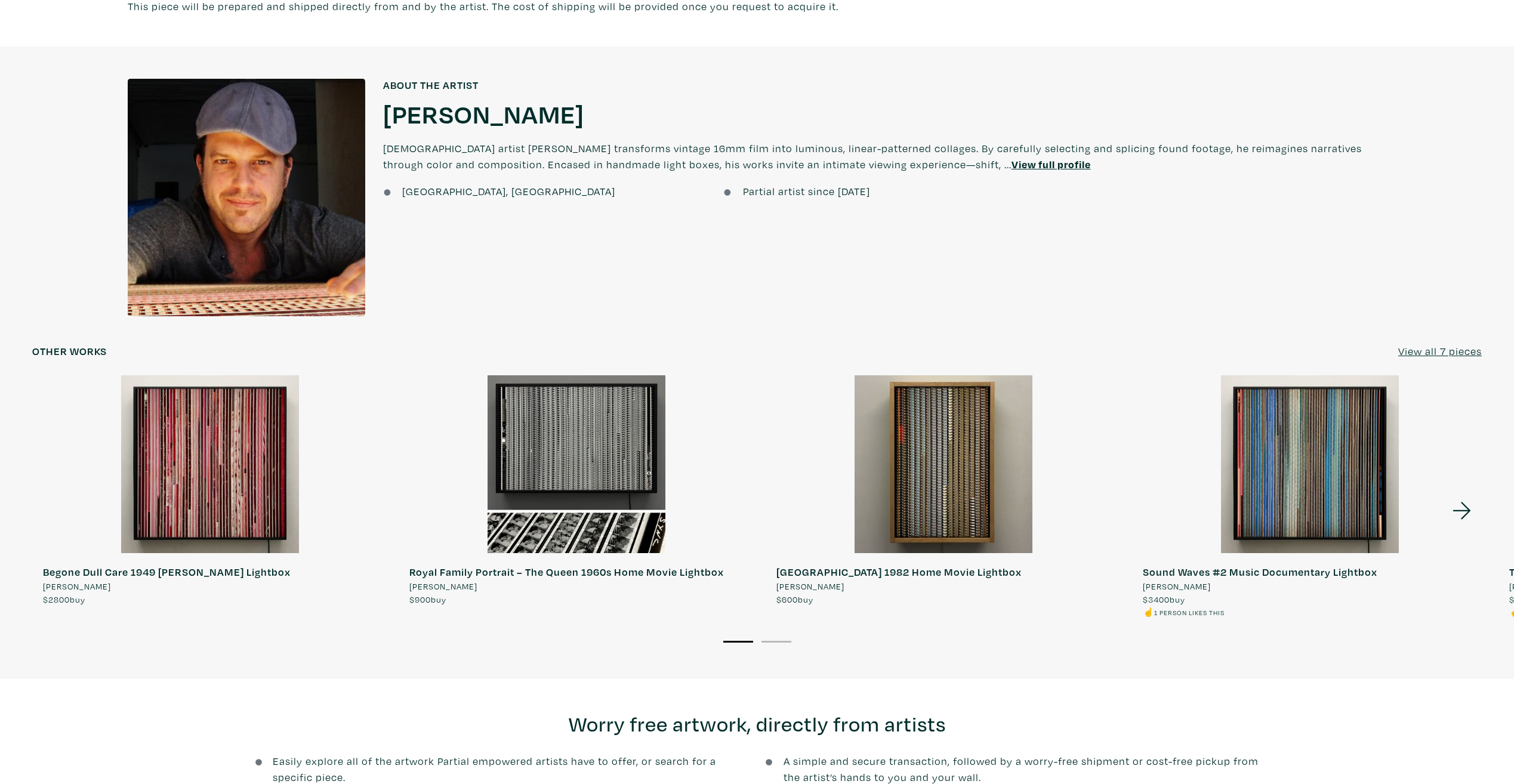
scroll to position [1065, 0]
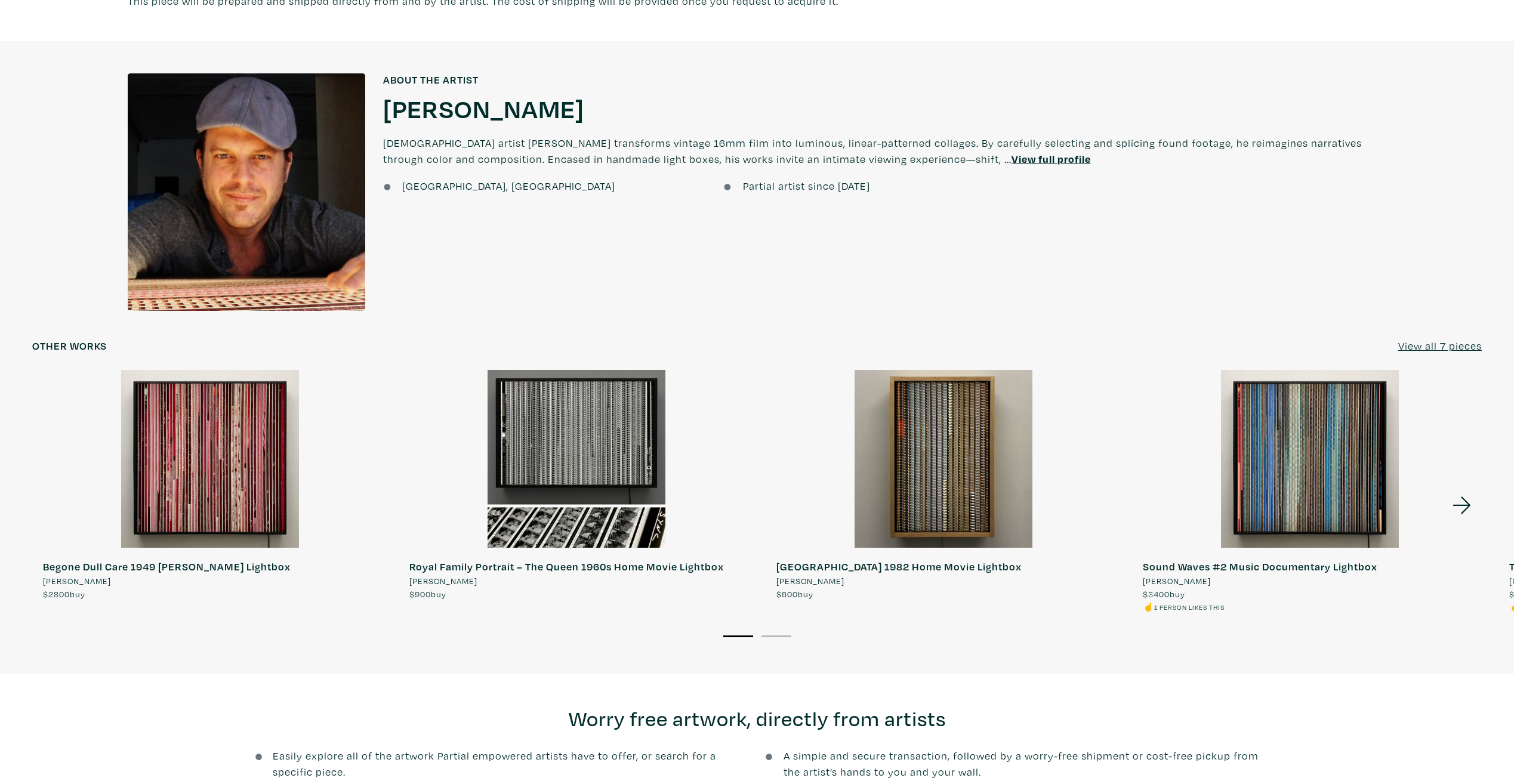
click at [1457, 518] on icon at bounding box center [1462, 505] width 40 height 32
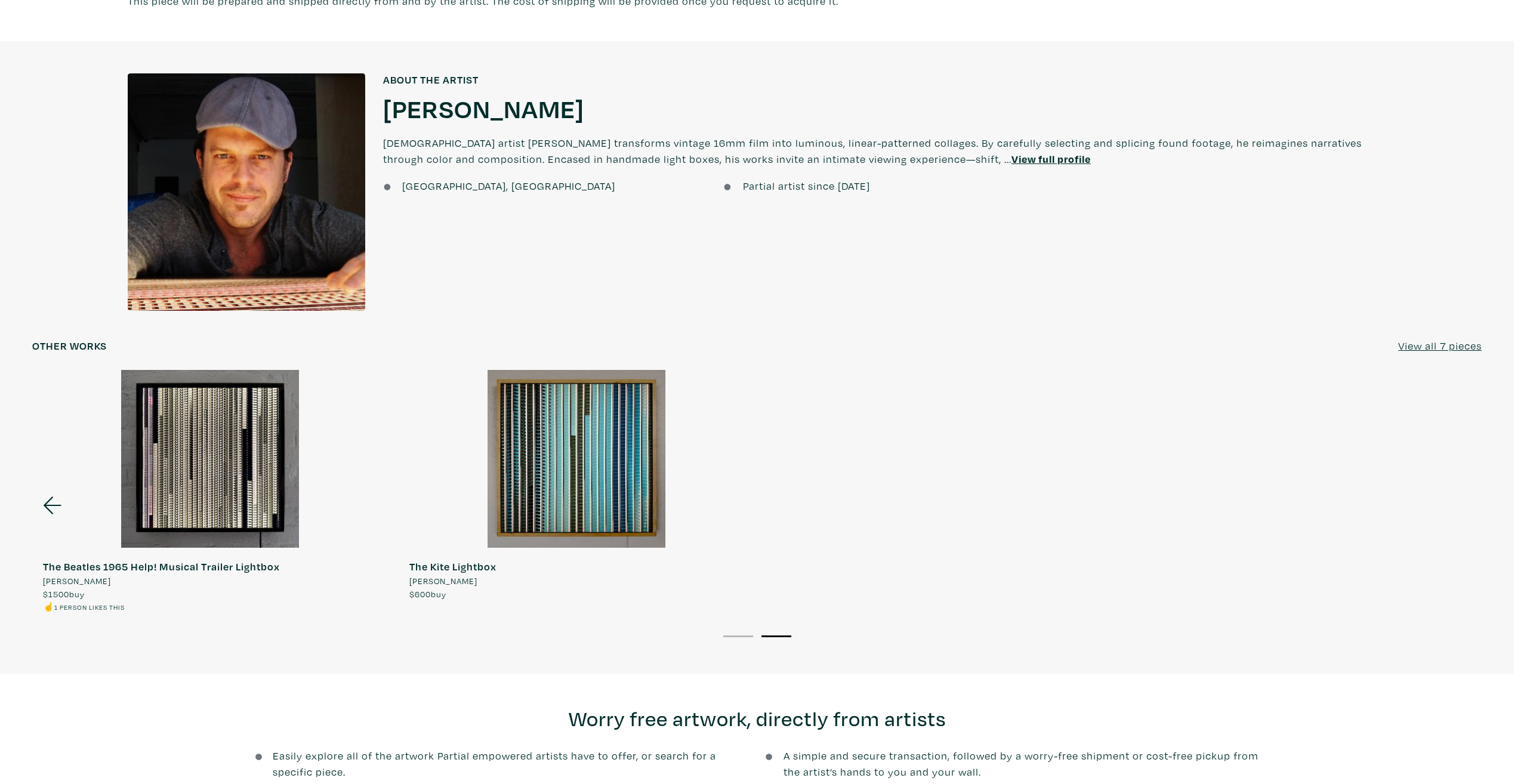
click at [56, 499] on icon at bounding box center [52, 505] width 40 height 32
